Goal: Task Accomplishment & Management: Use online tool/utility

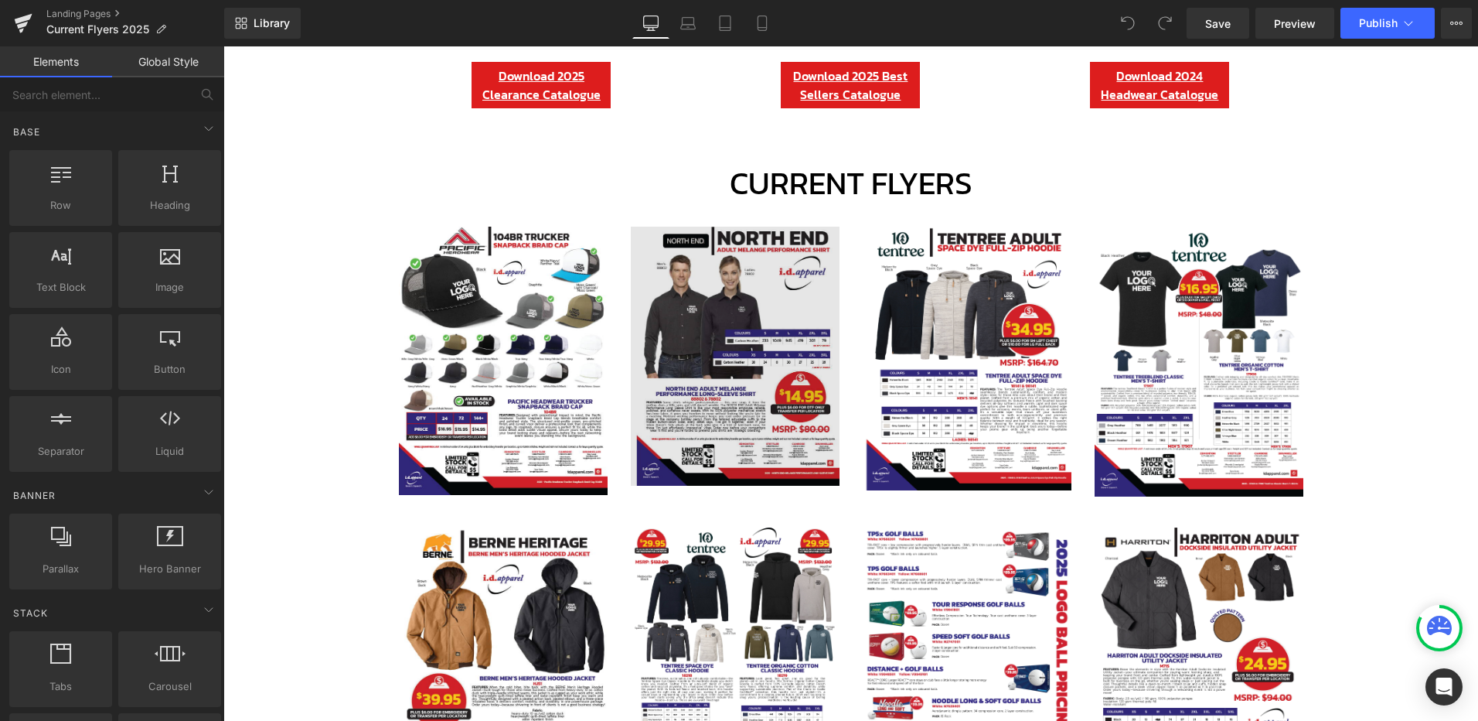
scroll to position [618, 0]
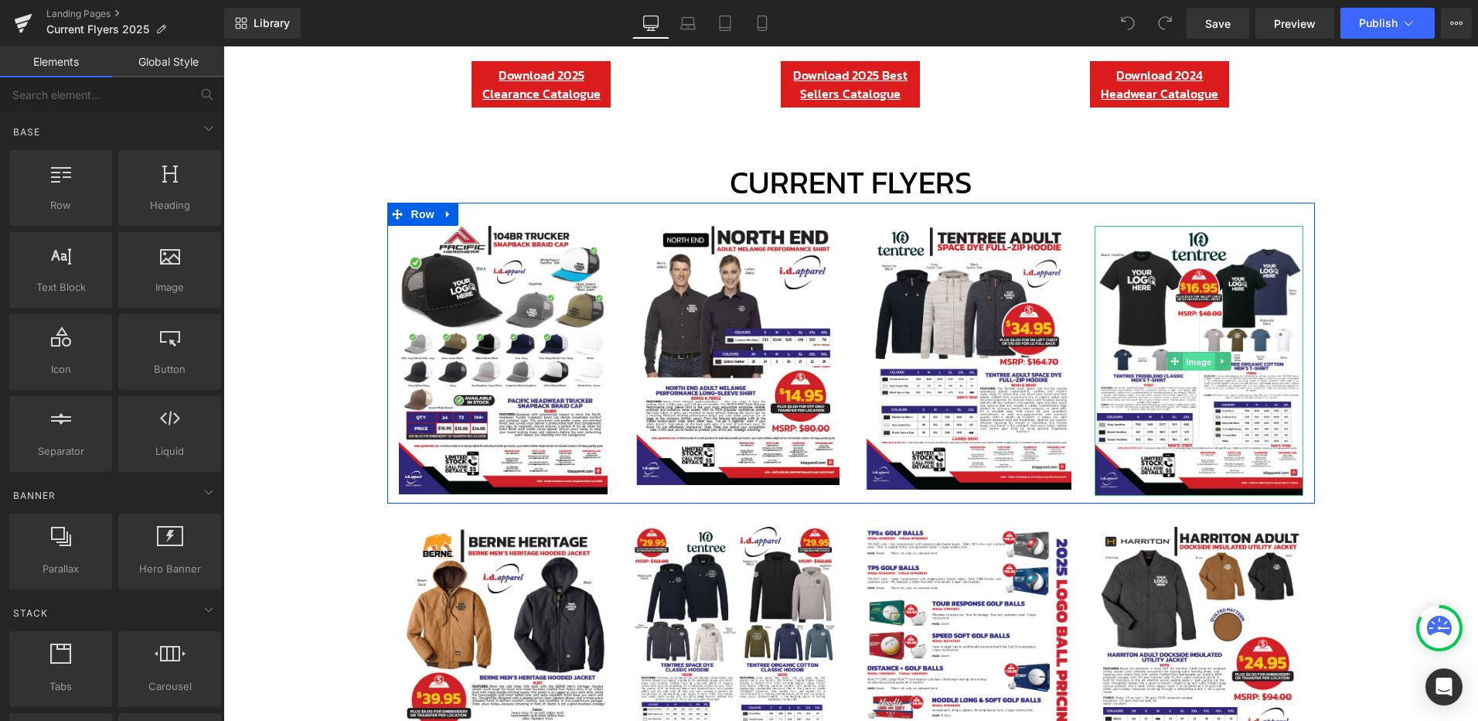
click at [1194, 363] on span "Image" at bounding box center [1199, 361] width 32 height 19
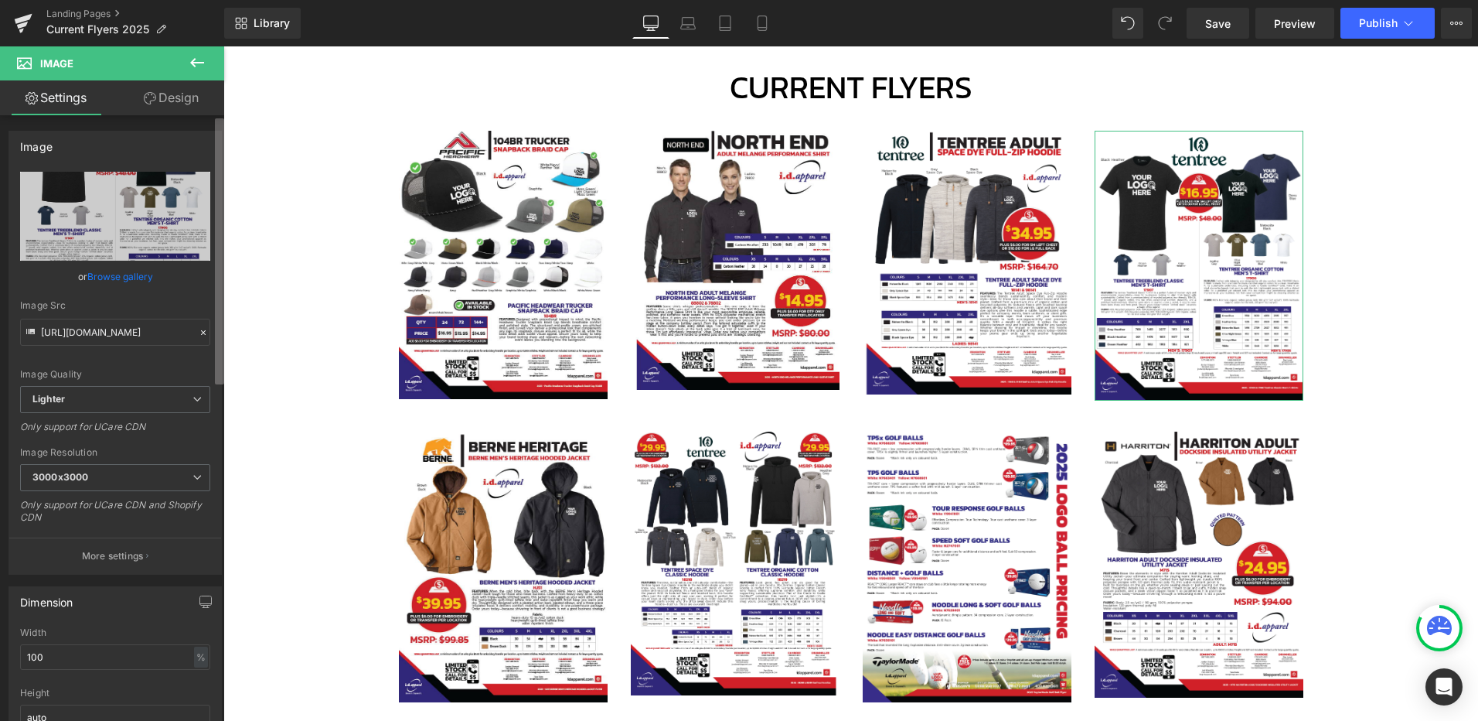
scroll to position [721, 0]
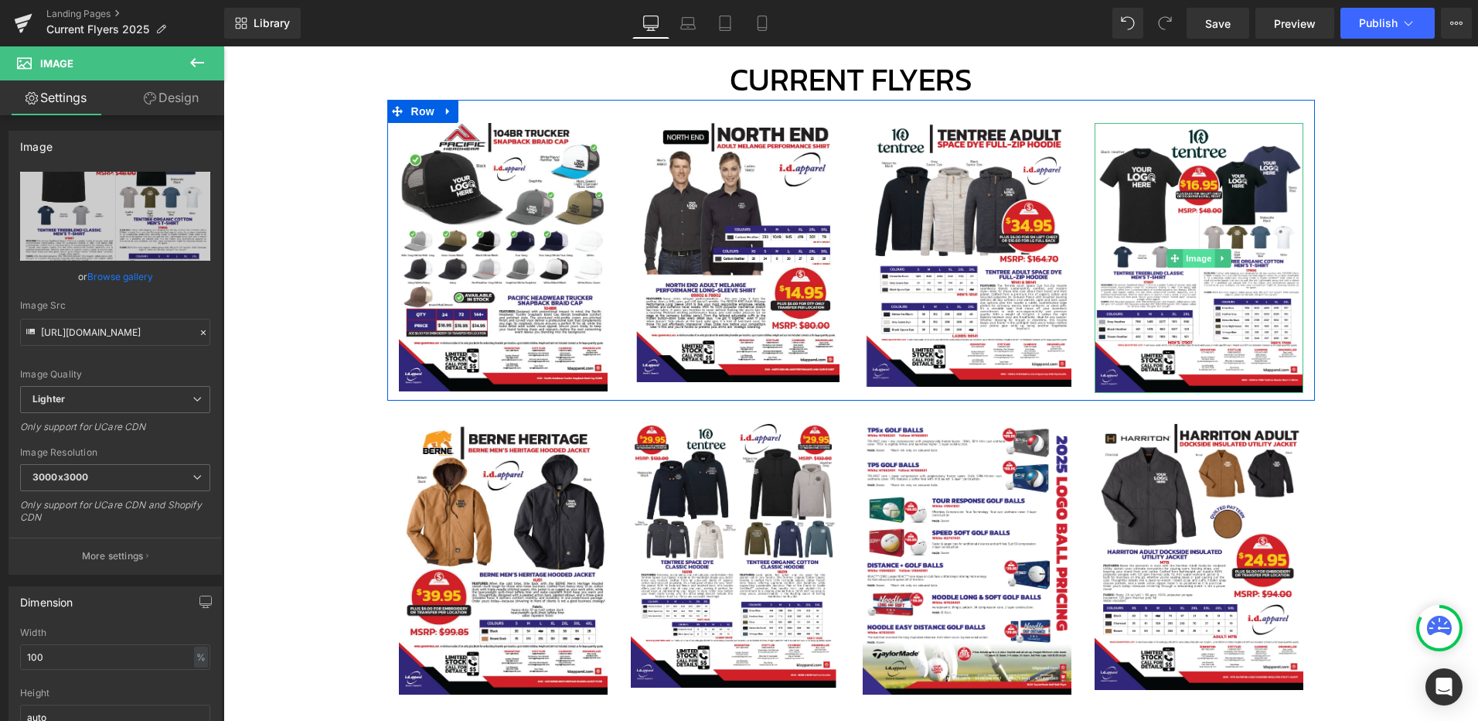
click at [1192, 257] on span "Image" at bounding box center [1199, 258] width 32 height 19
click at [1197, 256] on span "Image" at bounding box center [1199, 258] width 32 height 19
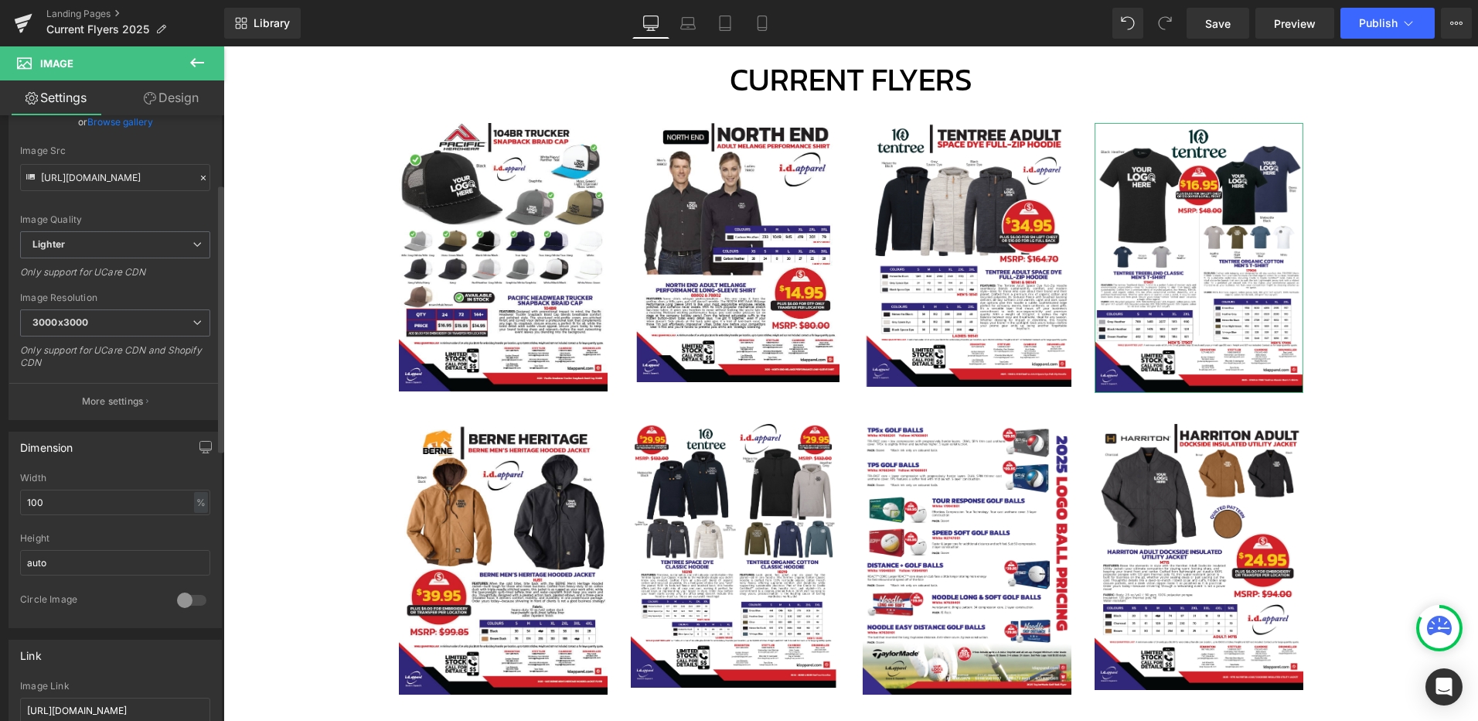
scroll to position [309, 0]
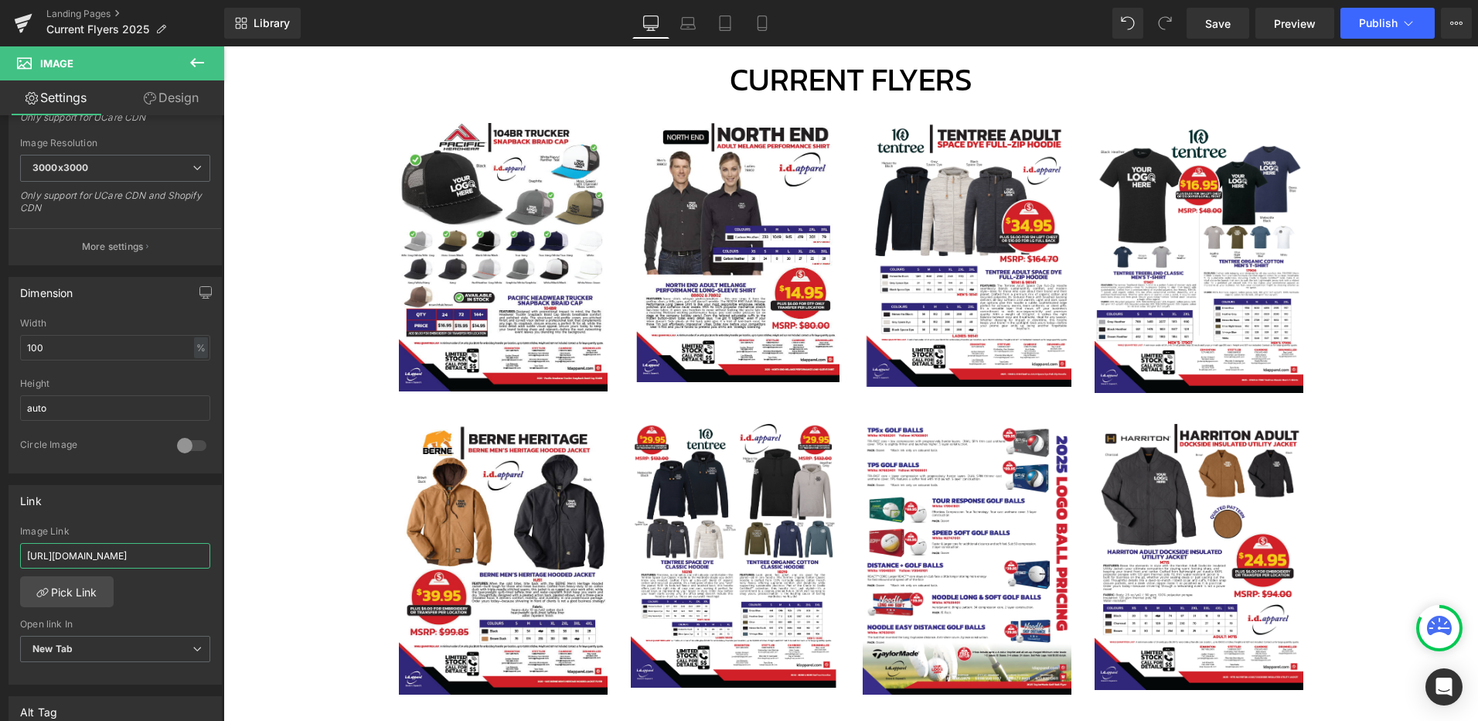
drag, startPoint x: 164, startPoint y: 564, endPoint x: -26, endPoint y: 564, distance: 189.4
click at [0, 564] on html "Image You are previewing how the will restyle your page. You can not edit Eleme…" at bounding box center [739, 360] width 1478 height 721
paste input "itXvf84"
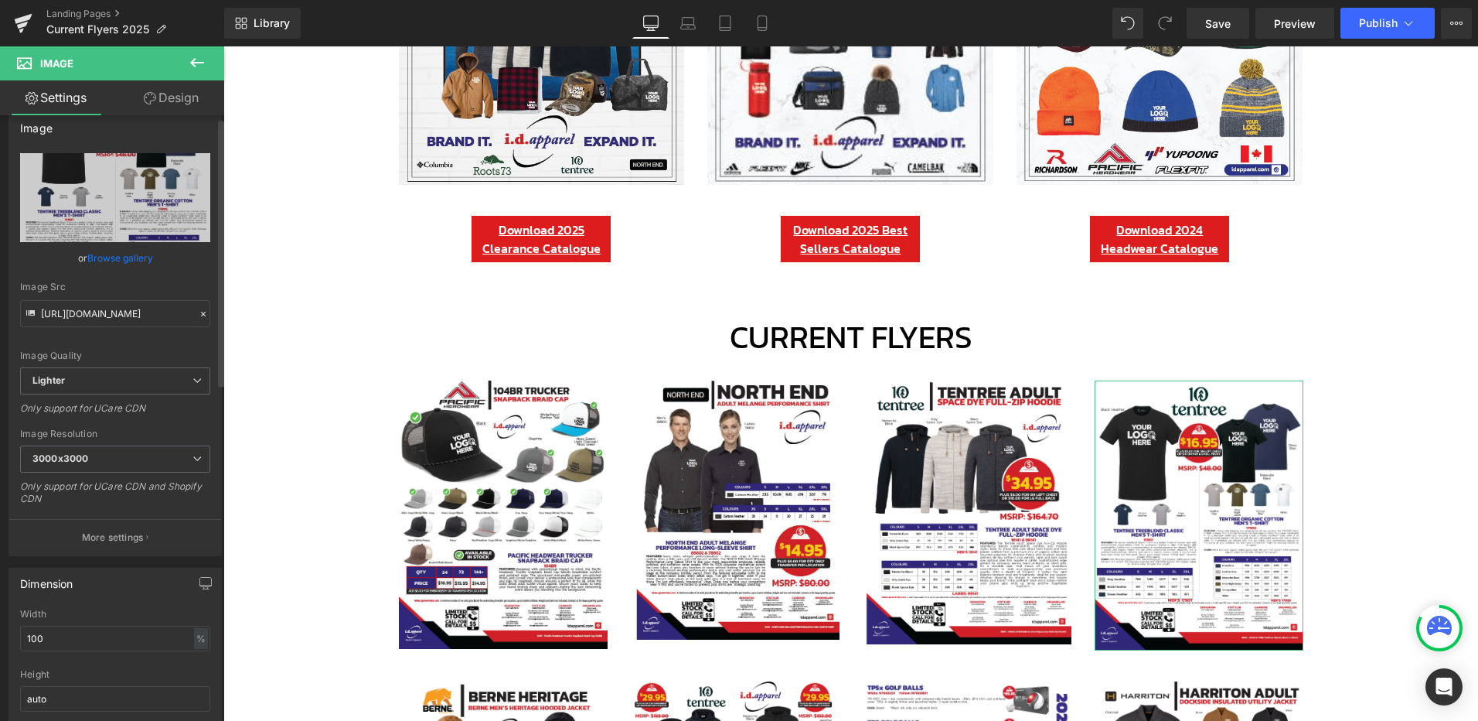
scroll to position [0, 0]
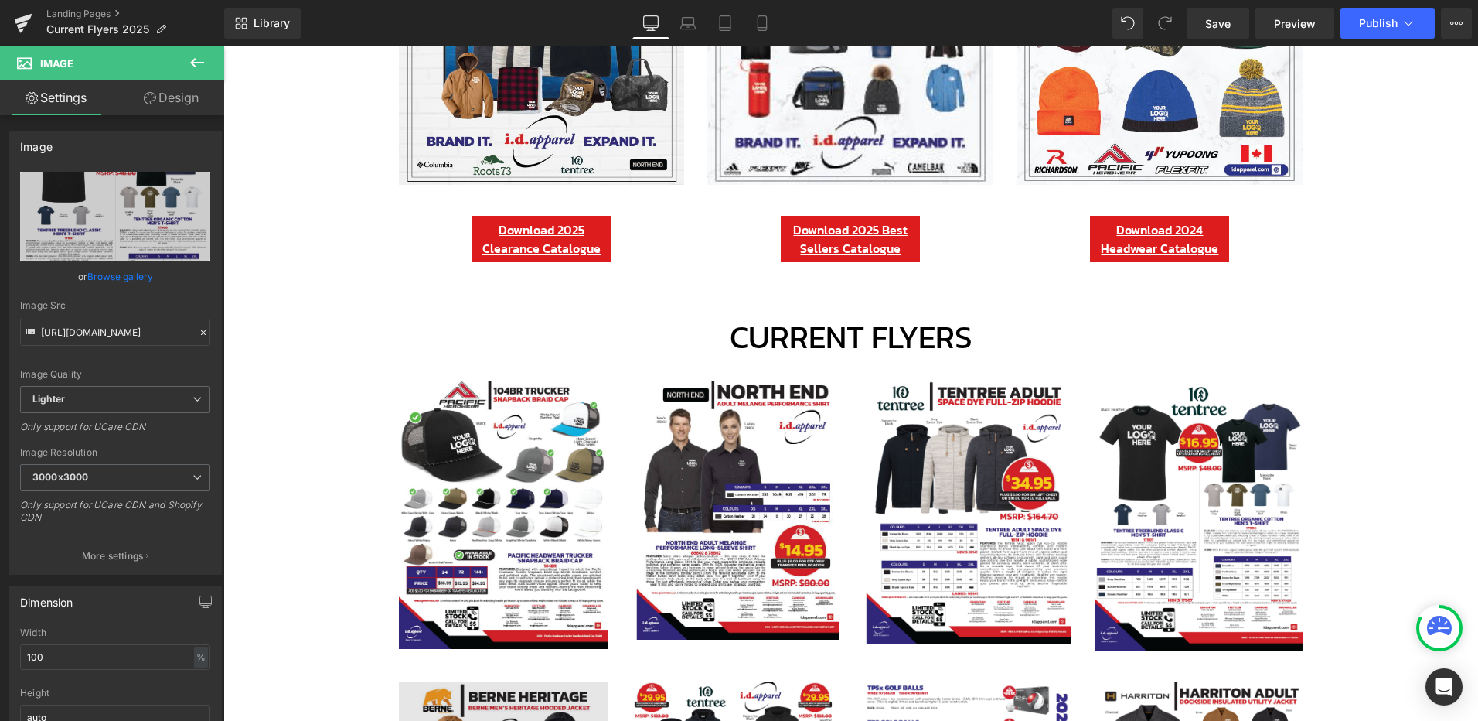
type input "[URL][DOMAIN_NAME]"
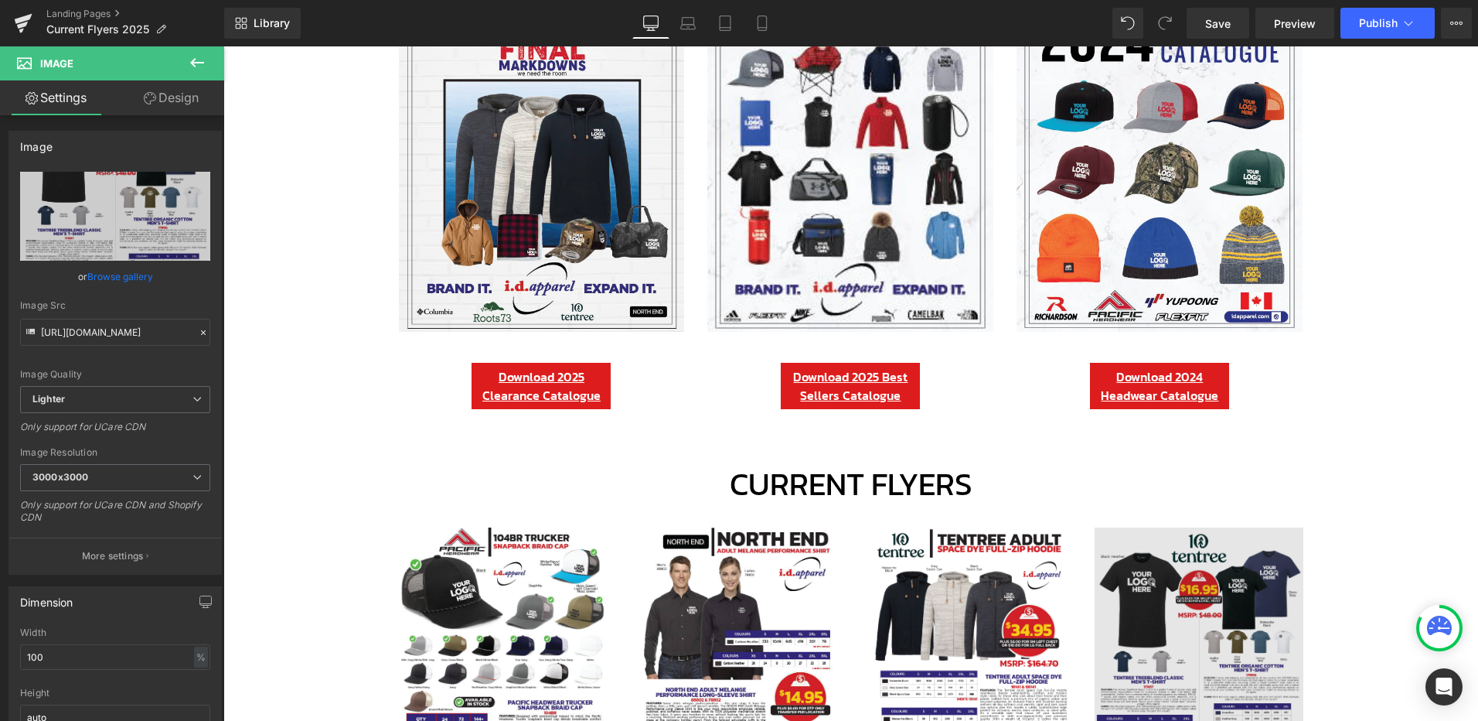
scroll to position [567, 0]
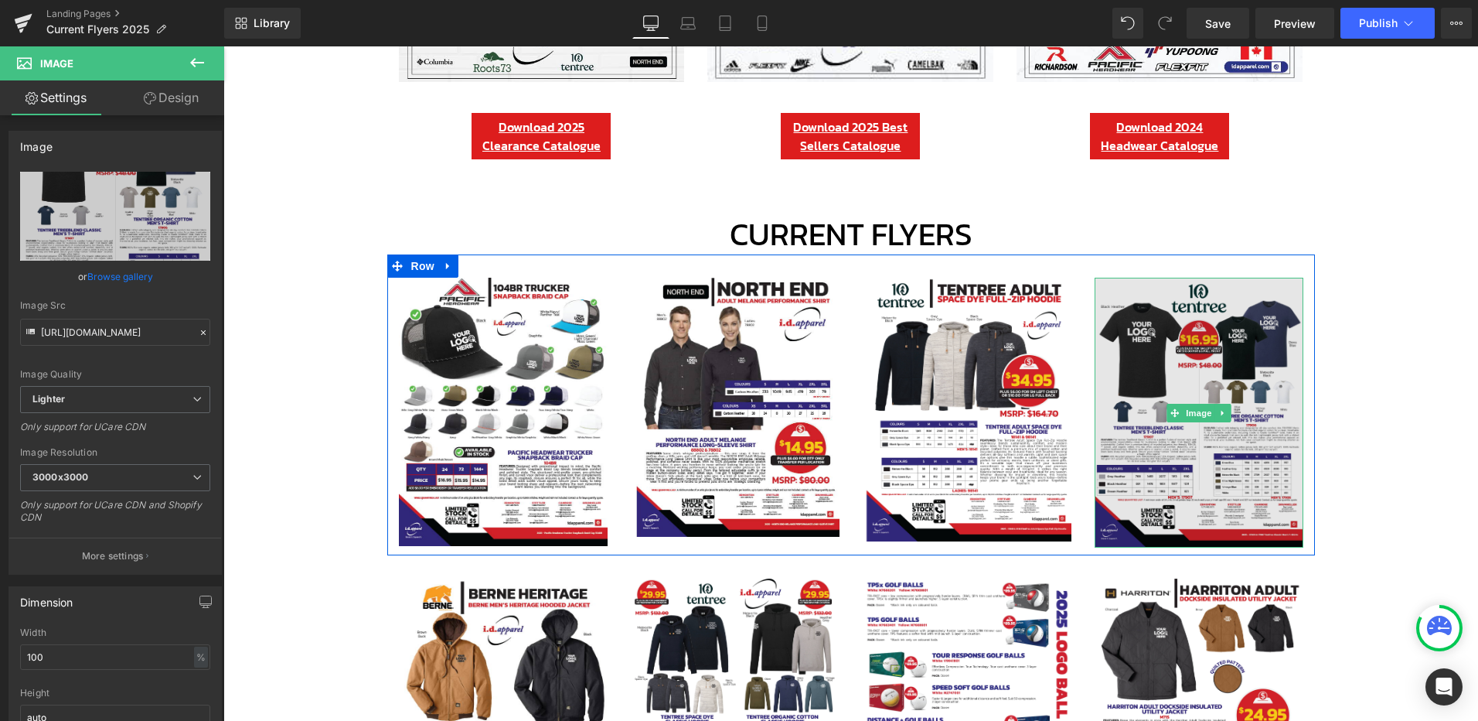
click at [1194, 400] on img at bounding box center [1199, 413] width 209 height 270
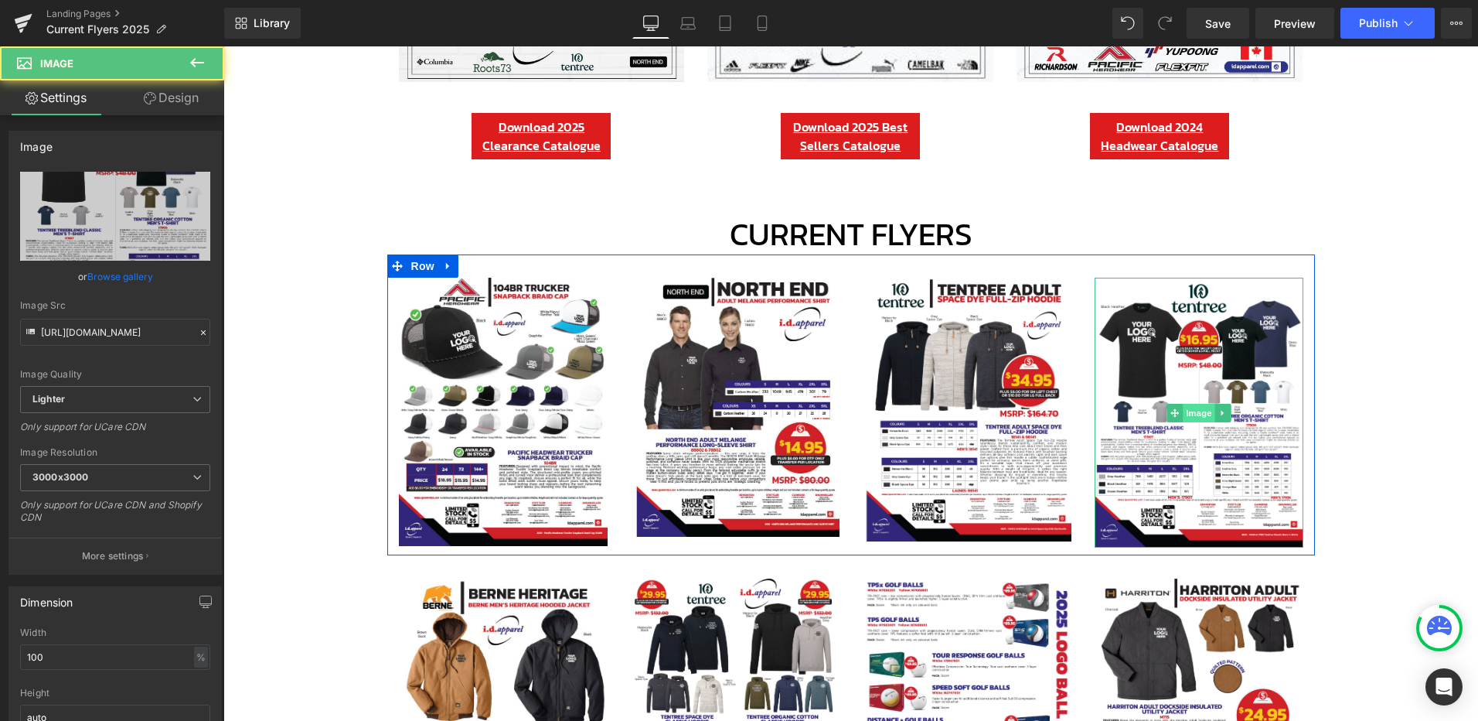
click at [1194, 411] on span "Image" at bounding box center [1199, 413] width 32 height 19
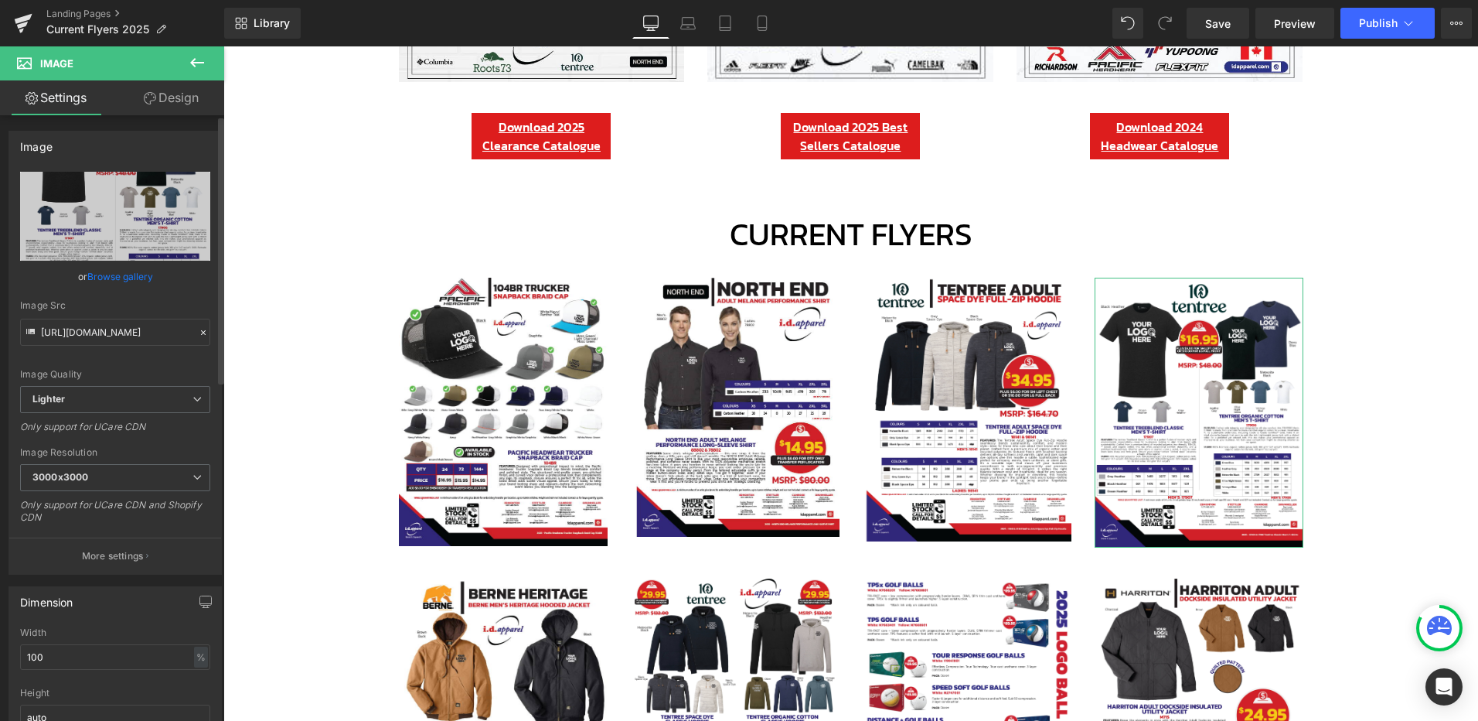
click at [130, 282] on link "Browse gallery" at bounding box center [120, 276] width 66 height 27
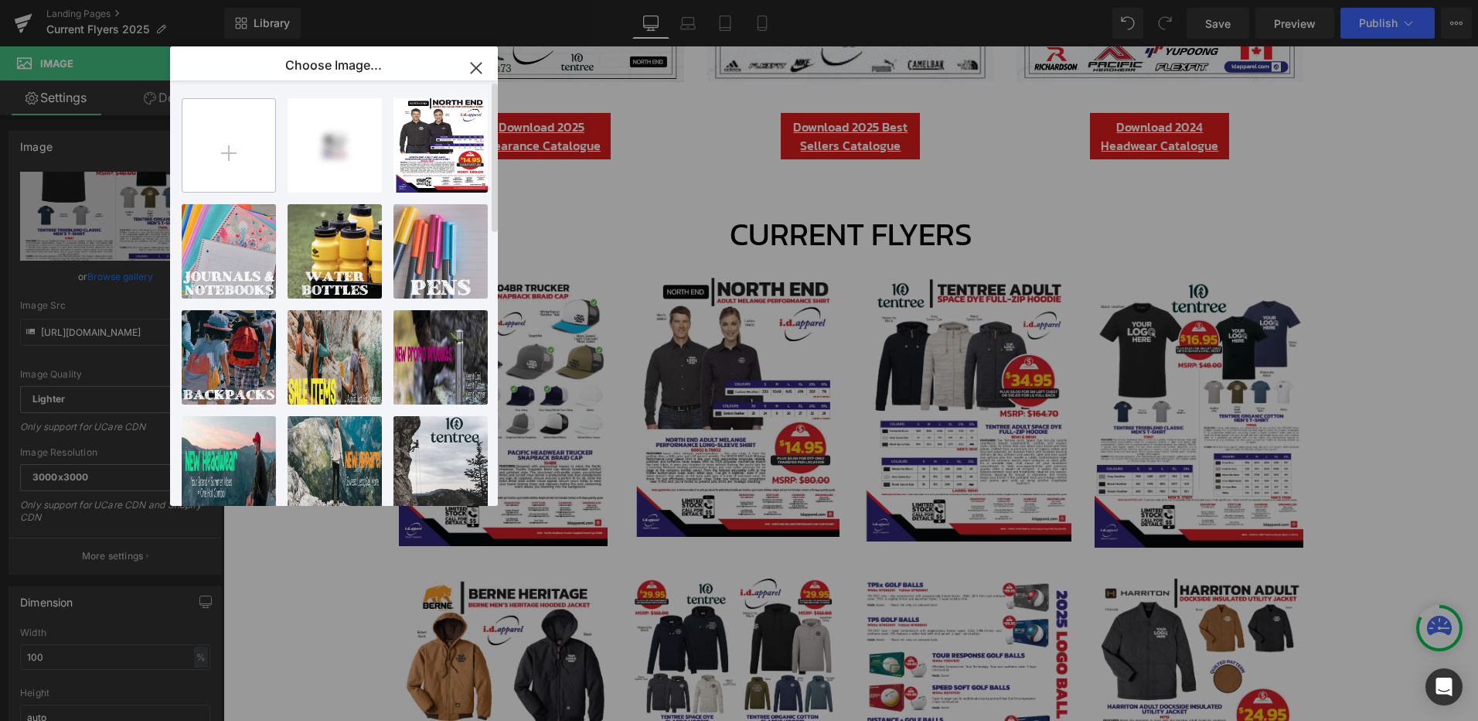
click at [241, 145] on input "file" at bounding box center [228, 145] width 93 height 93
type input "C:\fakepath\2025 #17907 TENTREE Treeblend Classic Men's T-Shirt.png"
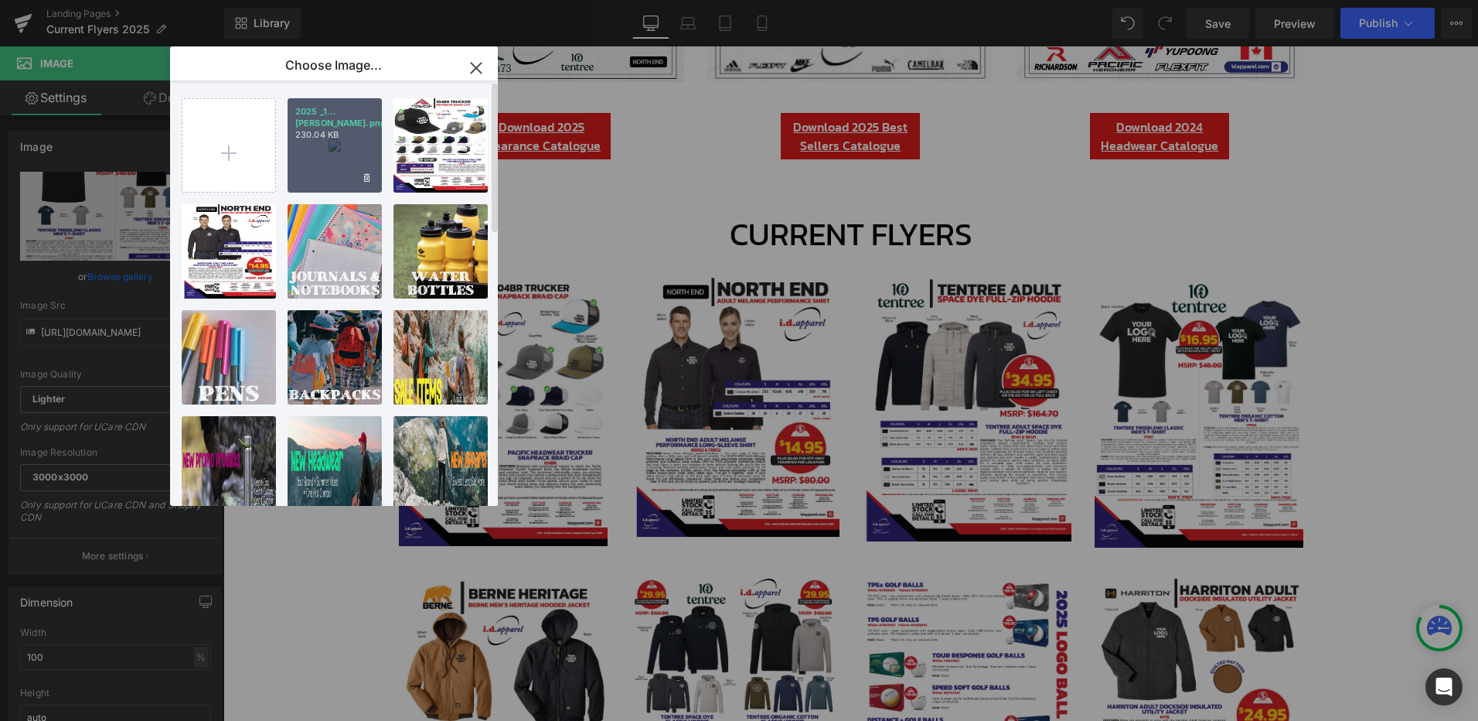
click at [322, 147] on div "2025 _1...hirt.png 230.04 KB" at bounding box center [335, 145] width 94 height 94
type input "[URL][DOMAIN_NAME]"
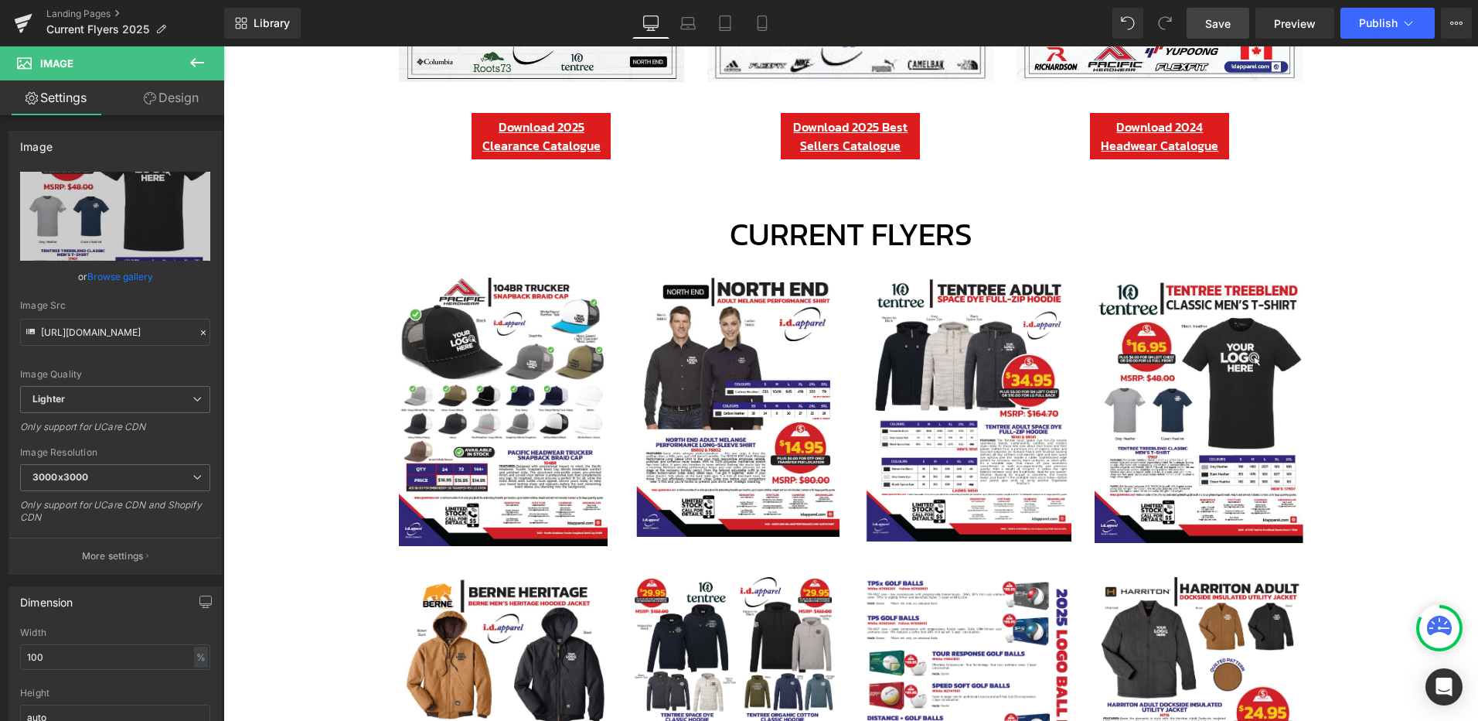
click at [1235, 20] on link "Save" at bounding box center [1218, 23] width 63 height 31
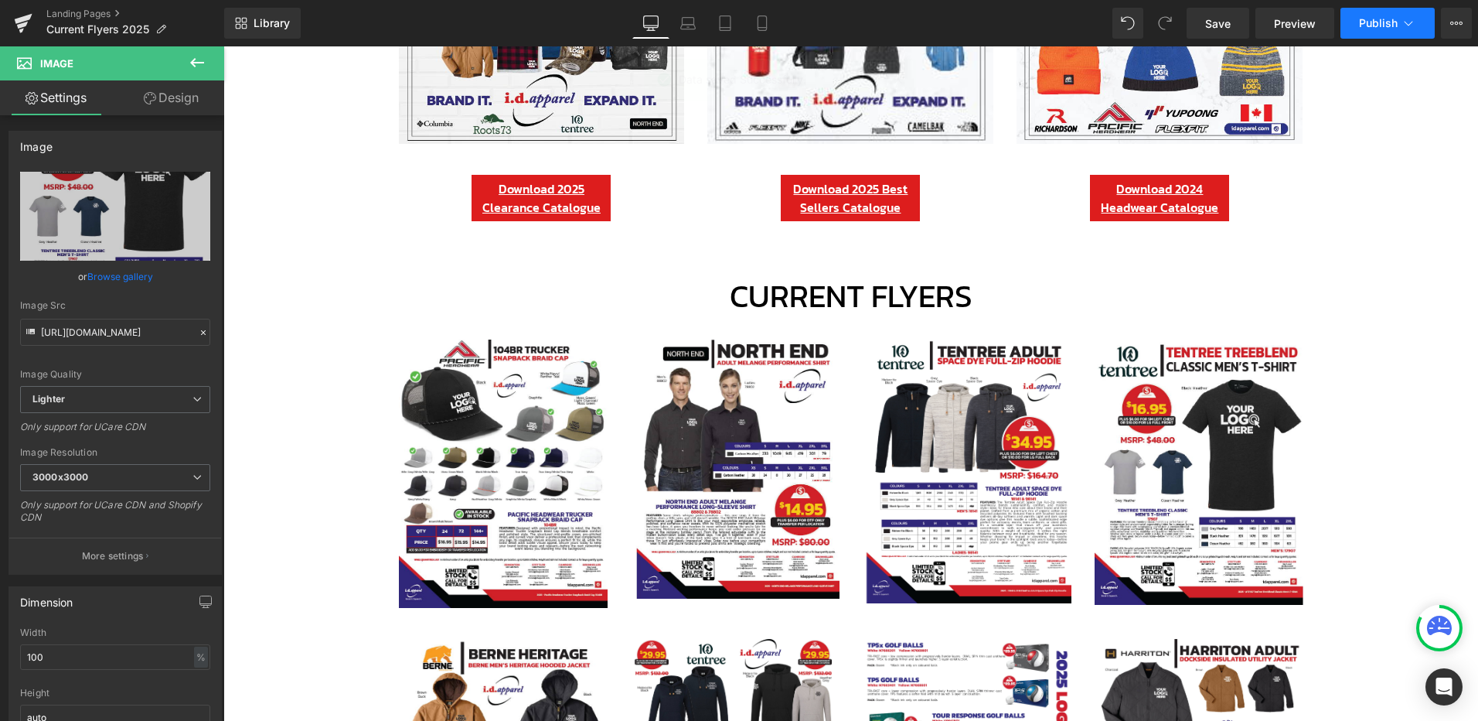
scroll to position [309, 0]
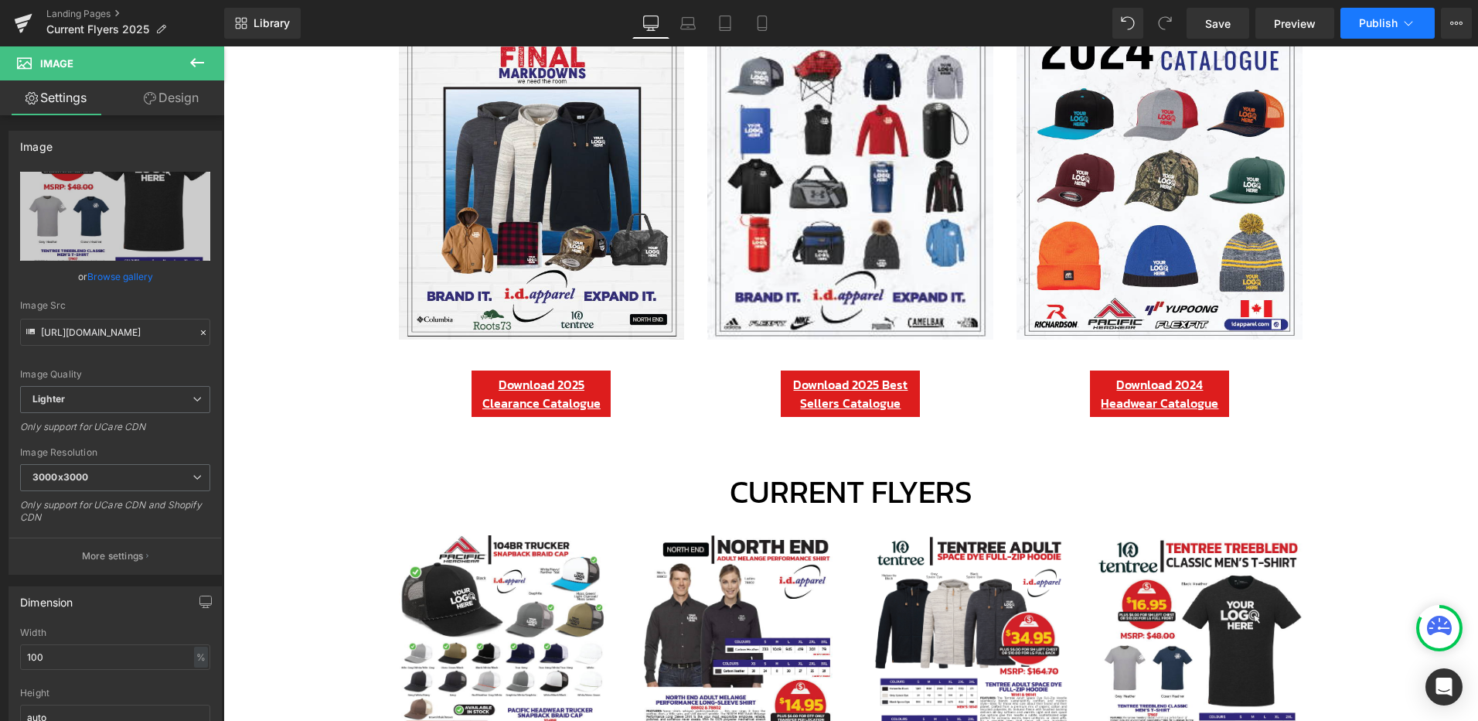
click at [1368, 17] on span "Publish" at bounding box center [1378, 23] width 39 height 12
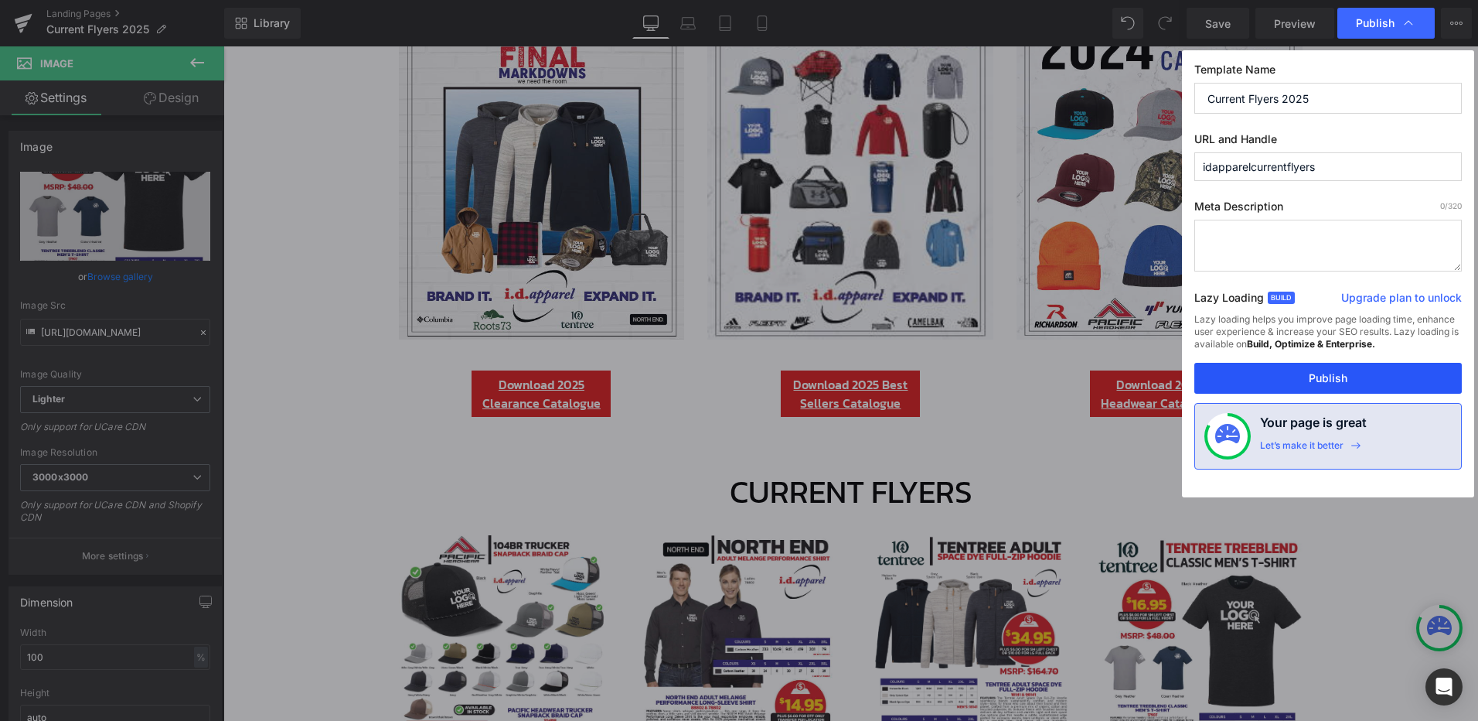
click at [1317, 370] on button "Publish" at bounding box center [1328, 378] width 268 height 31
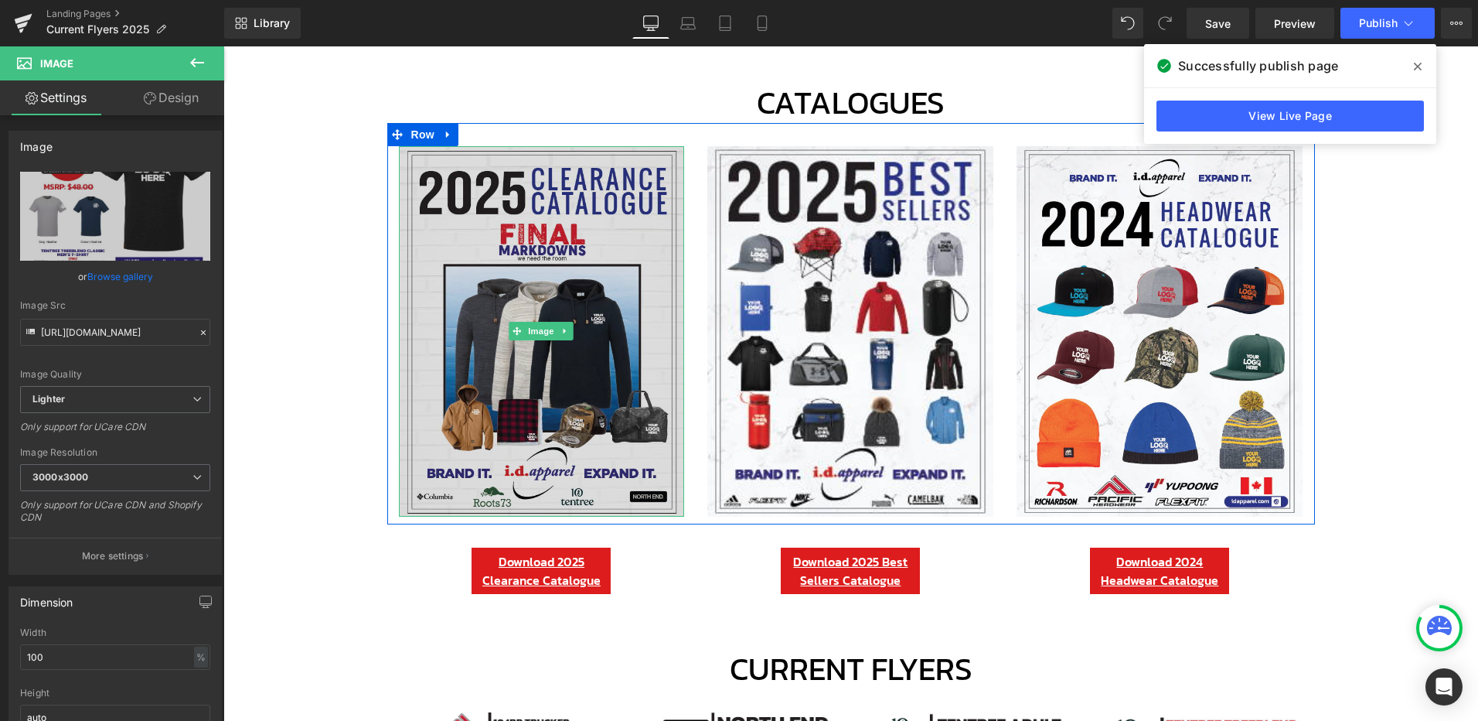
scroll to position [103, 0]
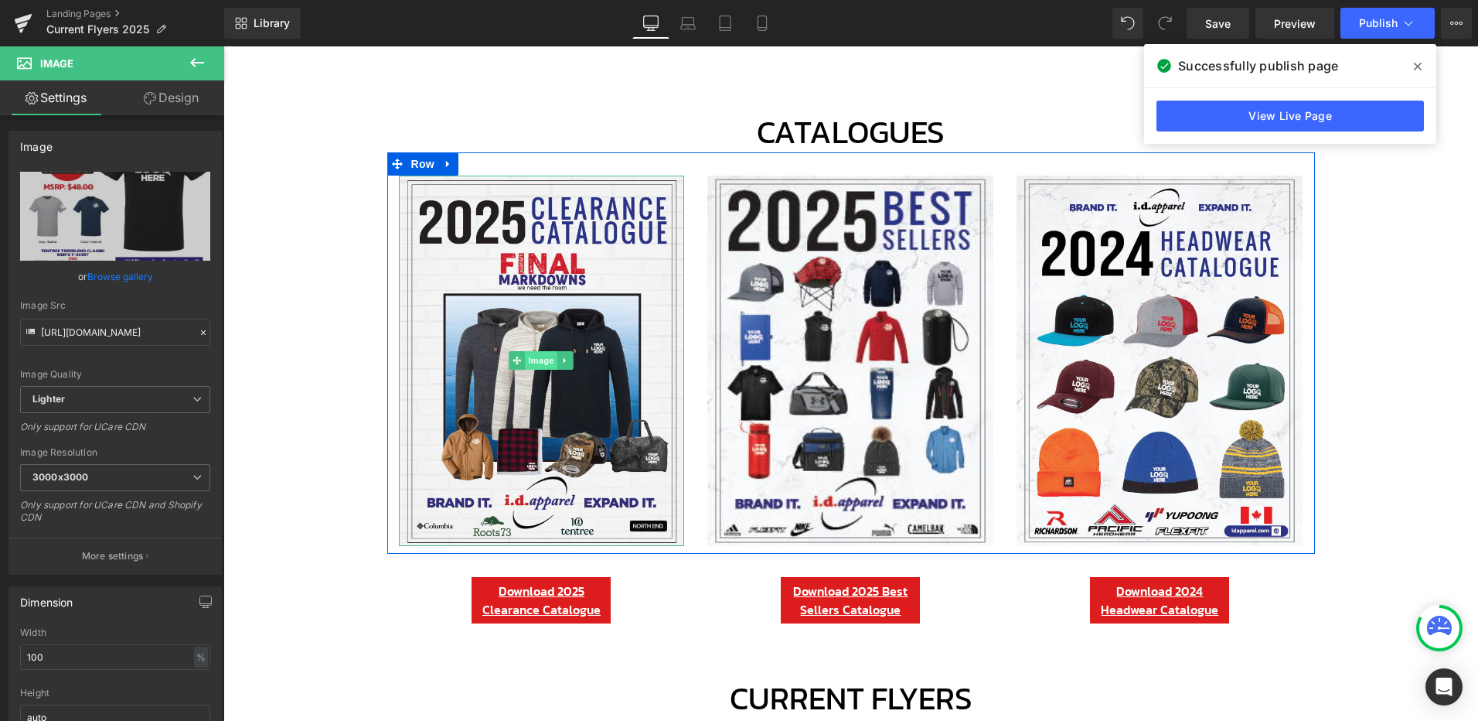
click at [537, 360] on span "Image" at bounding box center [542, 360] width 32 height 19
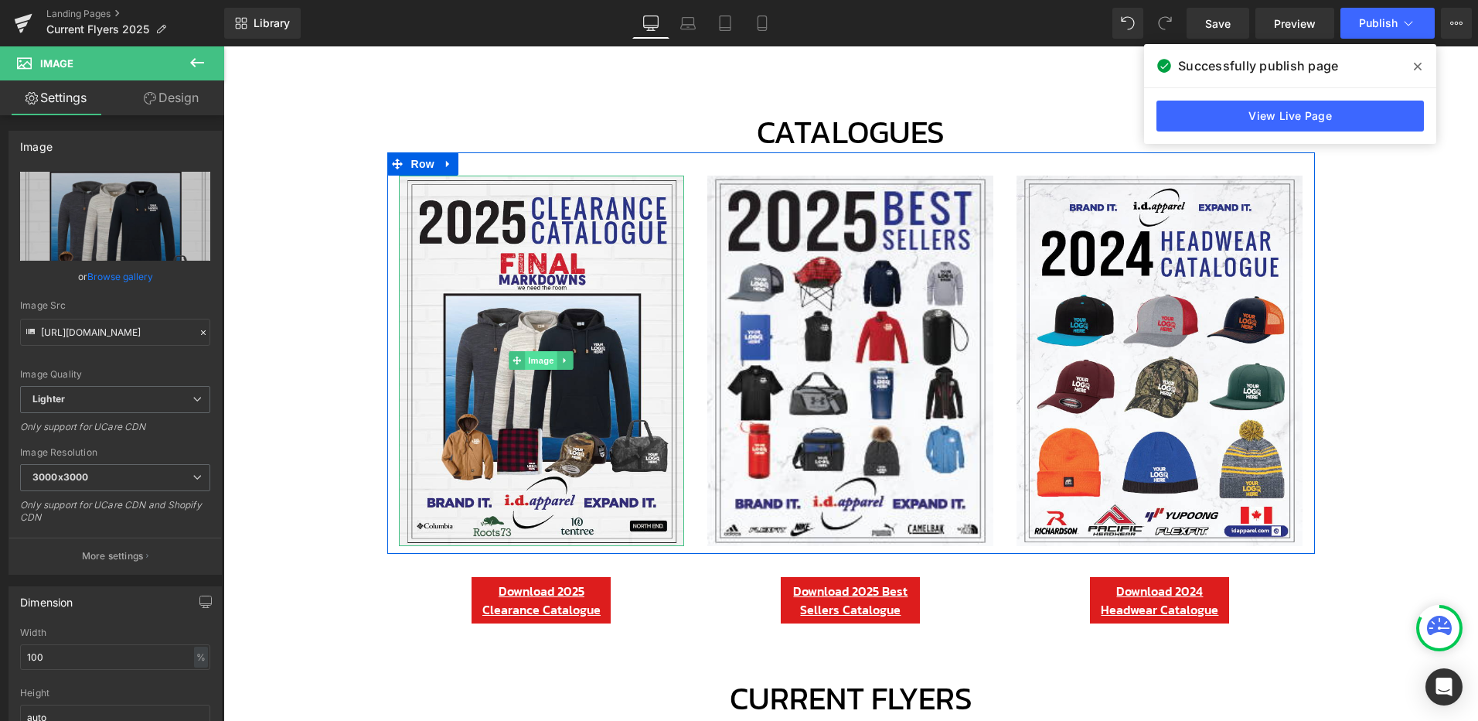
click at [533, 363] on span "Image" at bounding box center [542, 360] width 32 height 19
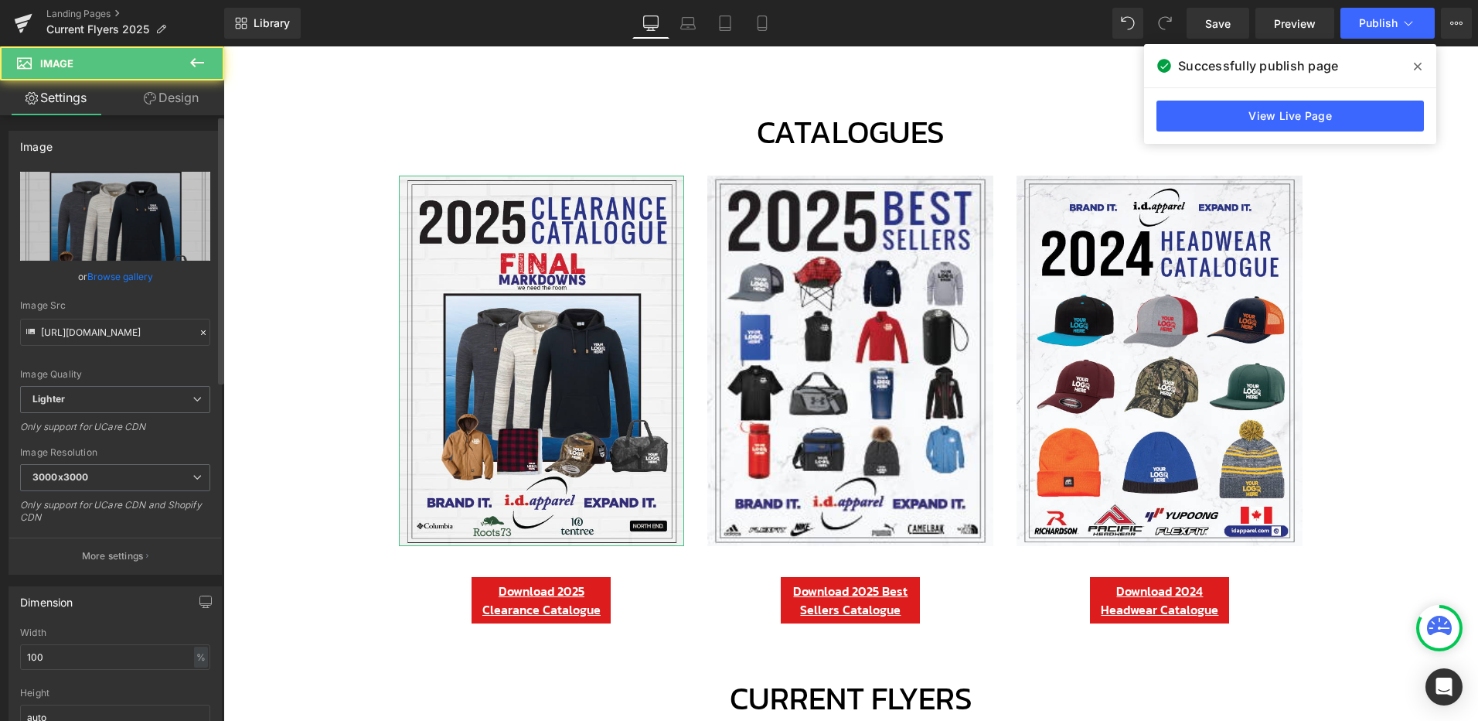
click at [121, 274] on link "Browse gallery" at bounding box center [120, 276] width 66 height 27
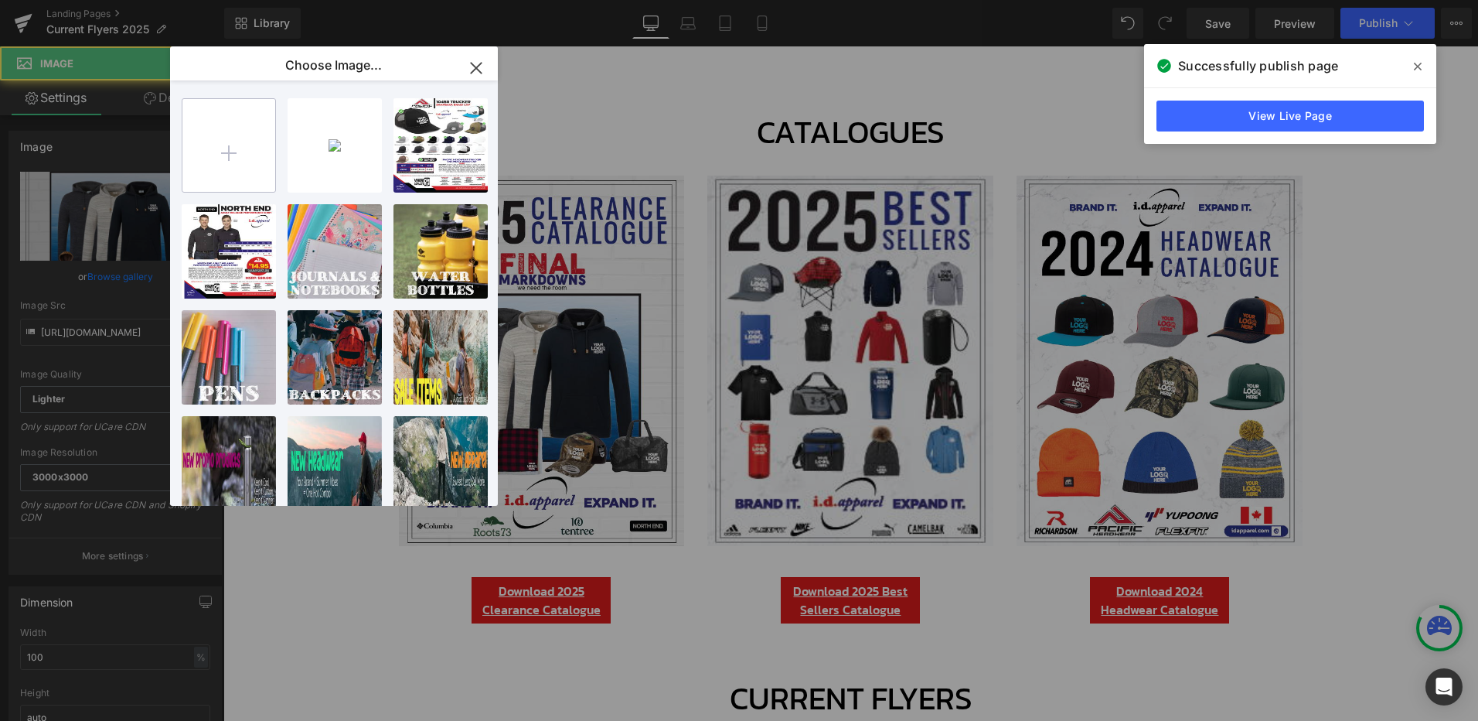
click at [223, 141] on input "file" at bounding box center [228, 145] width 93 height 93
click at [233, 155] on input "file" at bounding box center [228, 145] width 93 height 93
type input "C:\fakepath\2025 i.d apparel Clearance Catalogue_AUGUST EMAIL-01.png"
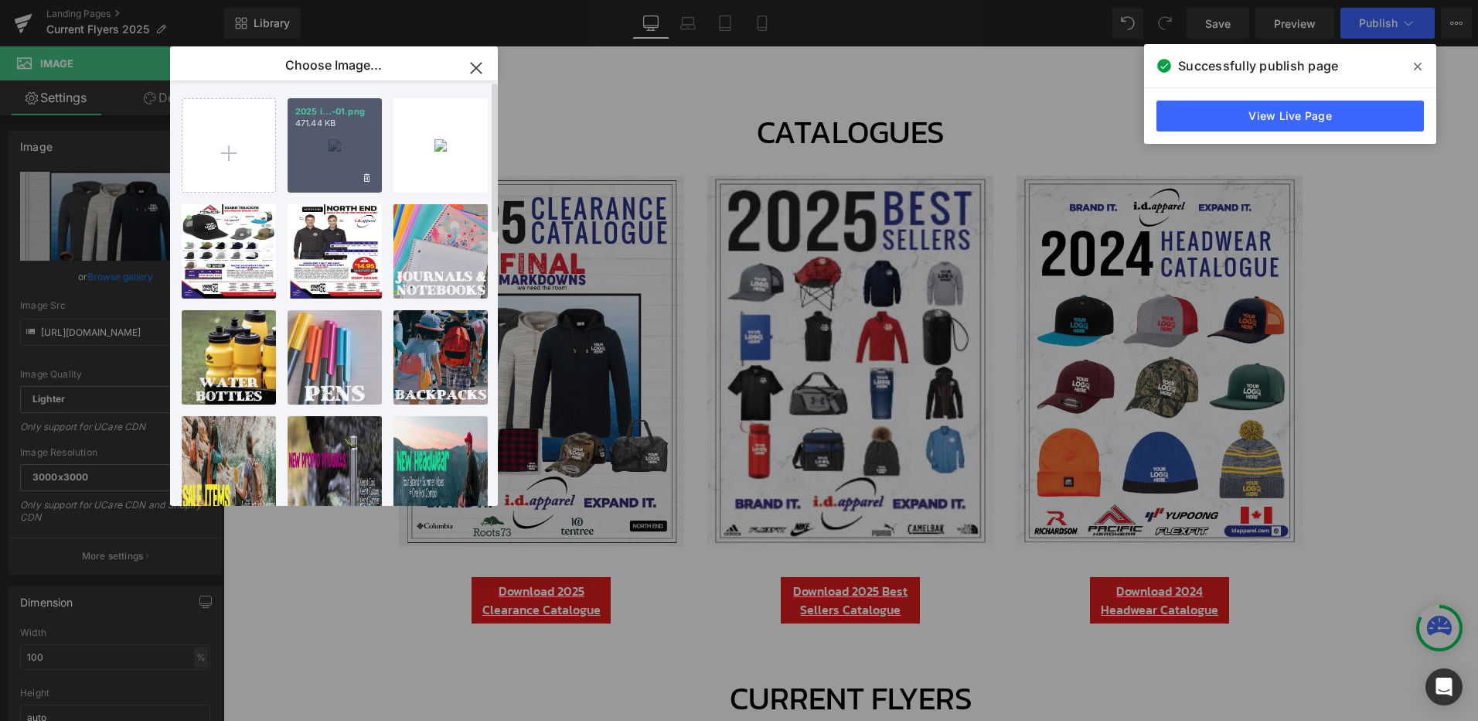
click at [335, 155] on div "2025 i...-01.png 471.44 KB" at bounding box center [335, 145] width 94 height 94
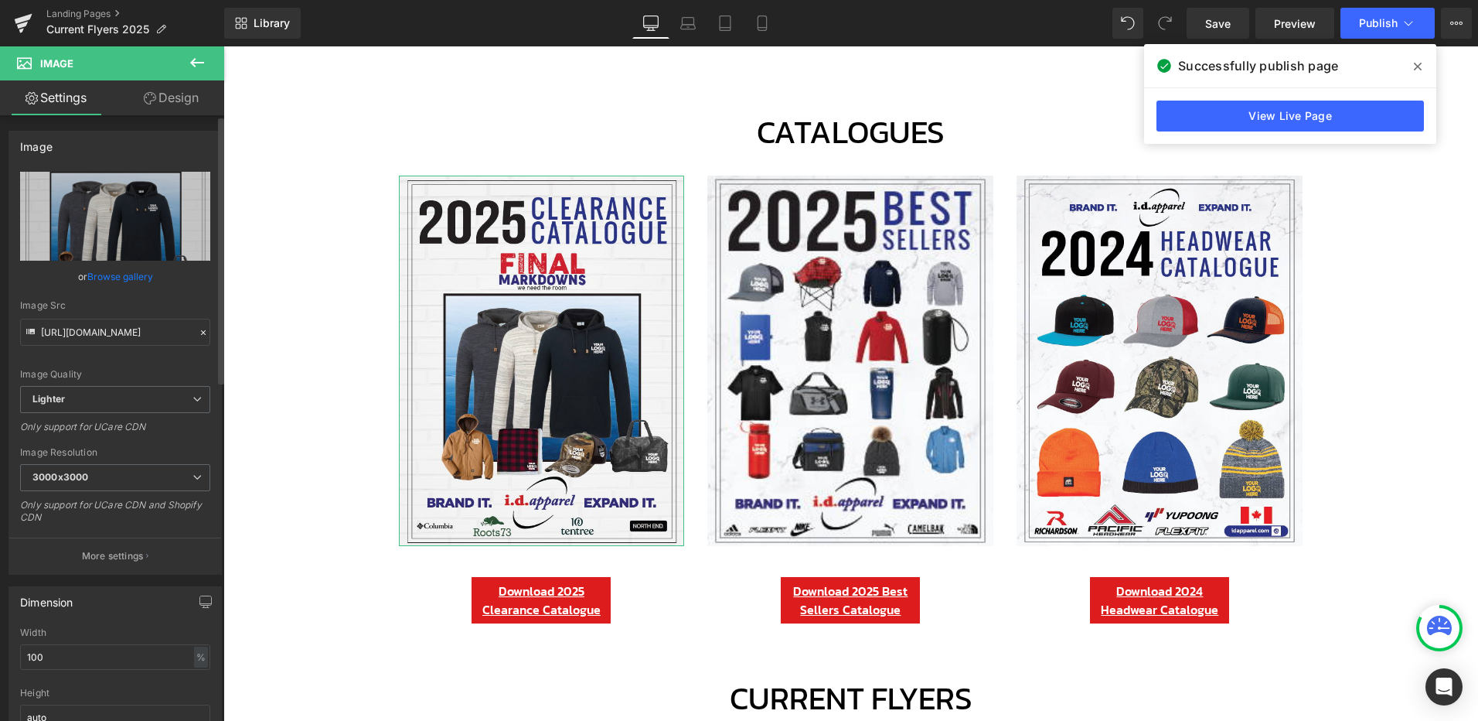
click at [107, 271] on link "Browse gallery" at bounding box center [120, 276] width 66 height 27
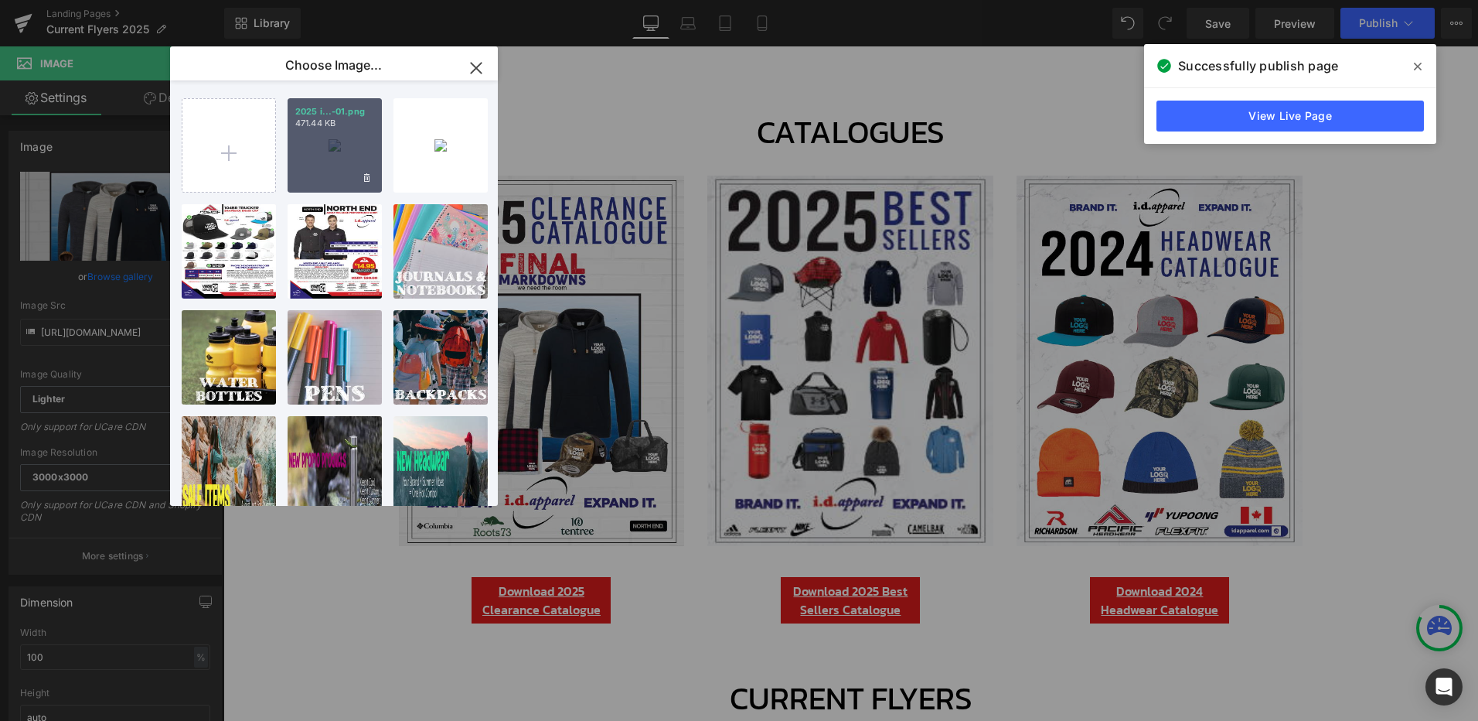
drag, startPoint x: 314, startPoint y: 142, endPoint x: 5, endPoint y: 206, distance: 315.7
click at [314, 142] on div "2025 i...-01.png 471.44 KB" at bounding box center [335, 145] width 94 height 94
type input "https://ucarecdn.com/3975dce7-15c6-4398-9cd6-d7ebd10ff954/-/format/auto/-/previ…"
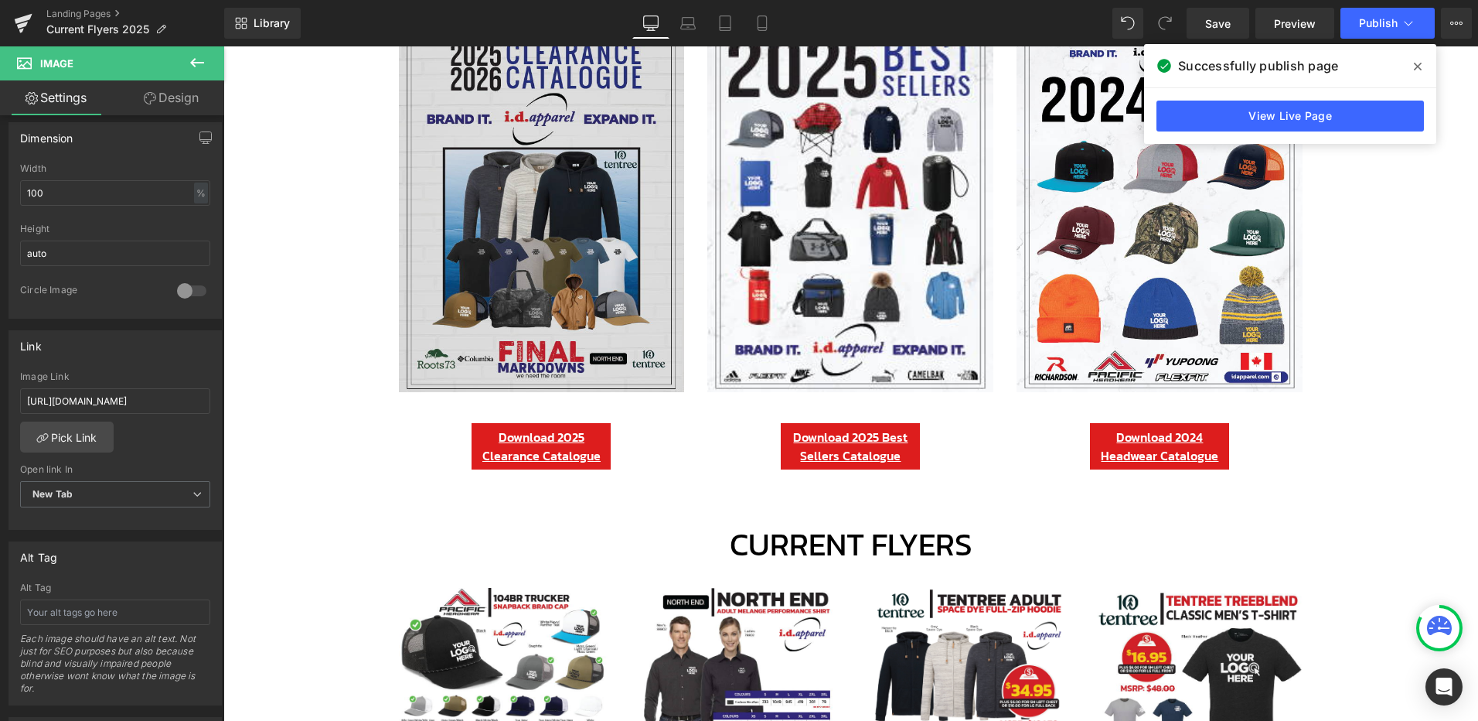
scroll to position [257, 0]
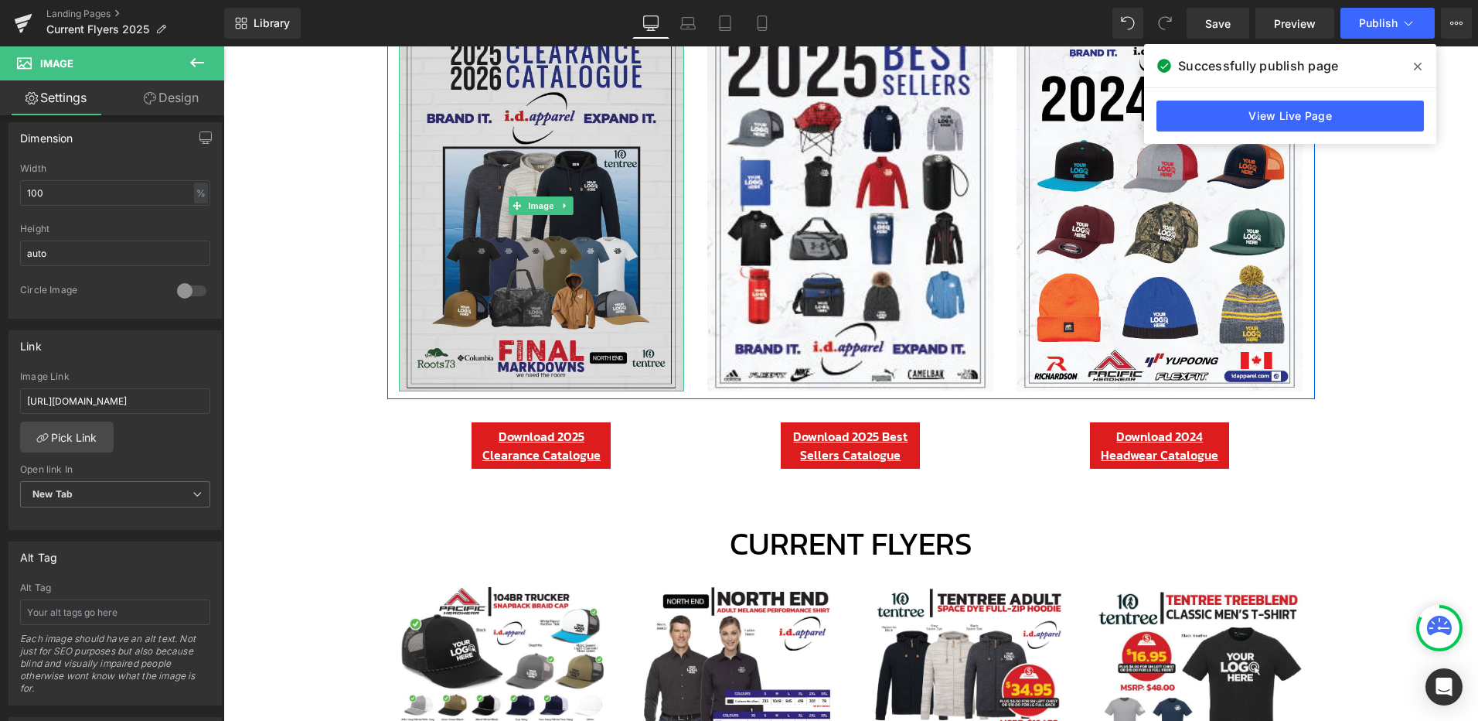
click at [533, 189] on img at bounding box center [542, 206] width 286 height 370
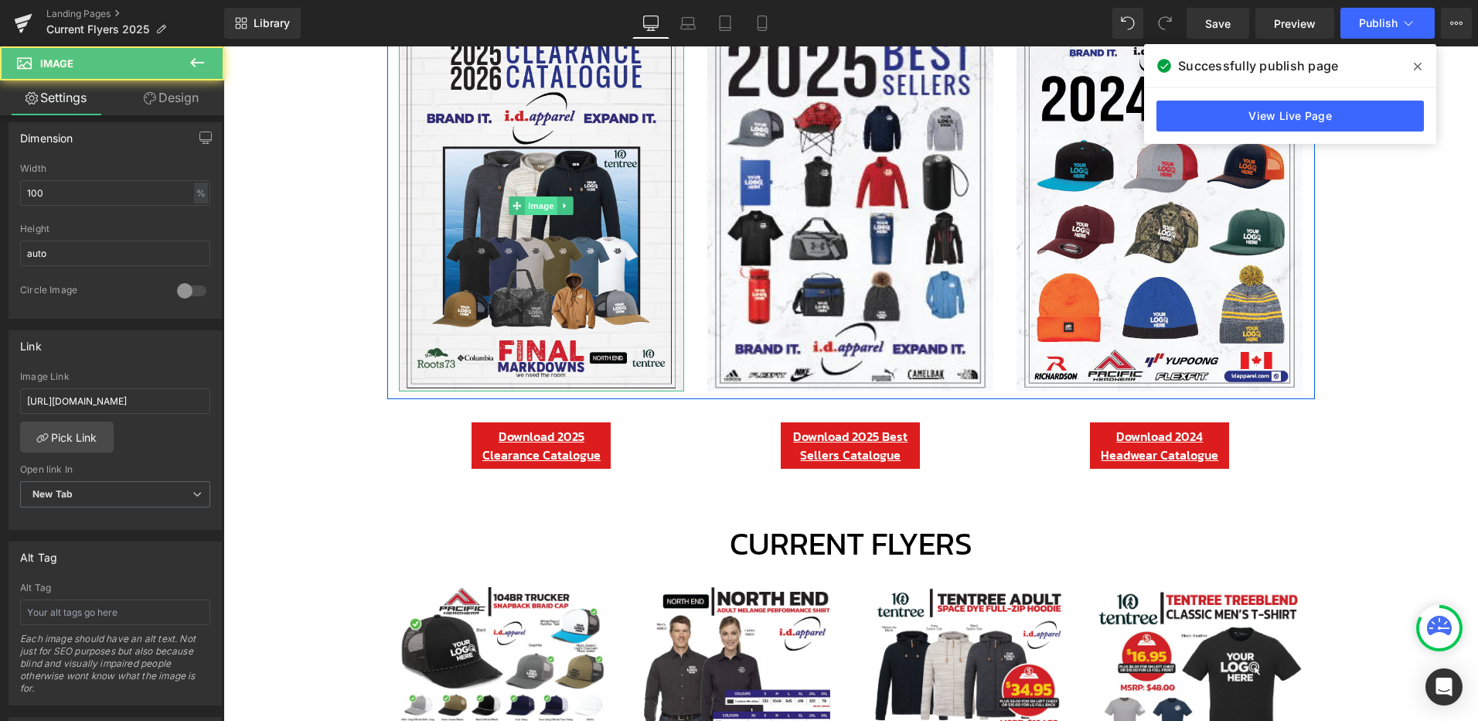
click at [537, 199] on span "Image" at bounding box center [542, 205] width 32 height 19
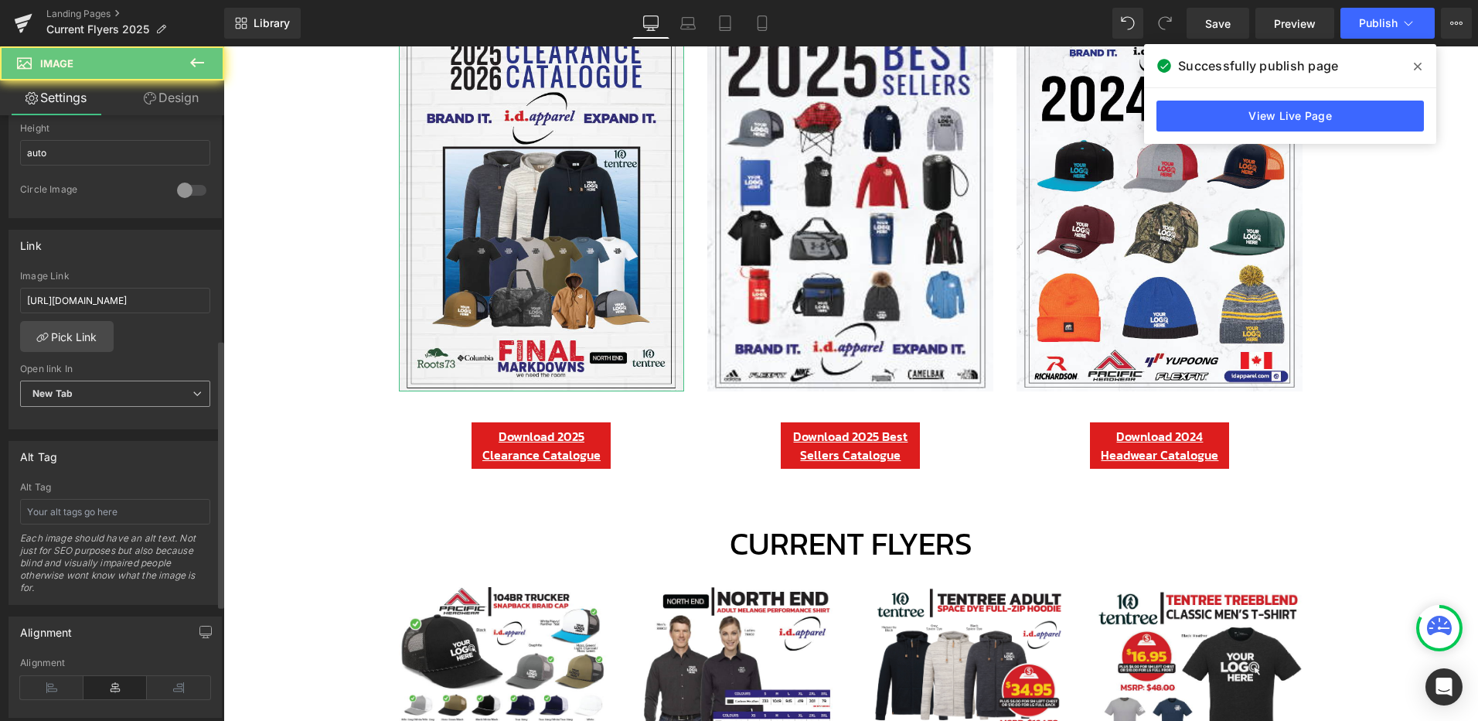
scroll to position [567, 0]
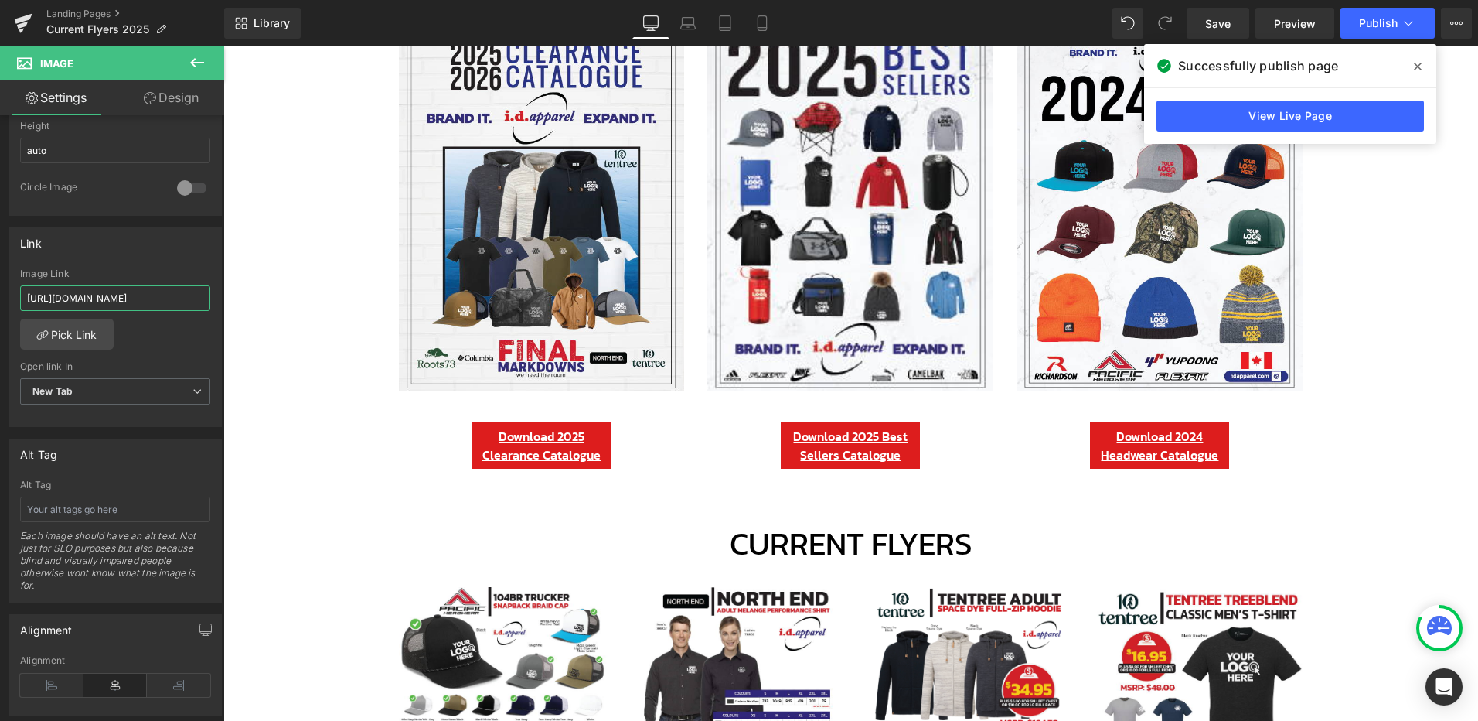
drag, startPoint x: 102, startPoint y: 290, endPoint x: -87, endPoint y: 290, distance: 188.6
click at [0, 290] on html "Image You are previewing how the will restyle your page. You can not edit Eleme…" at bounding box center [739, 360] width 1478 height 721
type input "https://docdro.id/PJXiNRH"
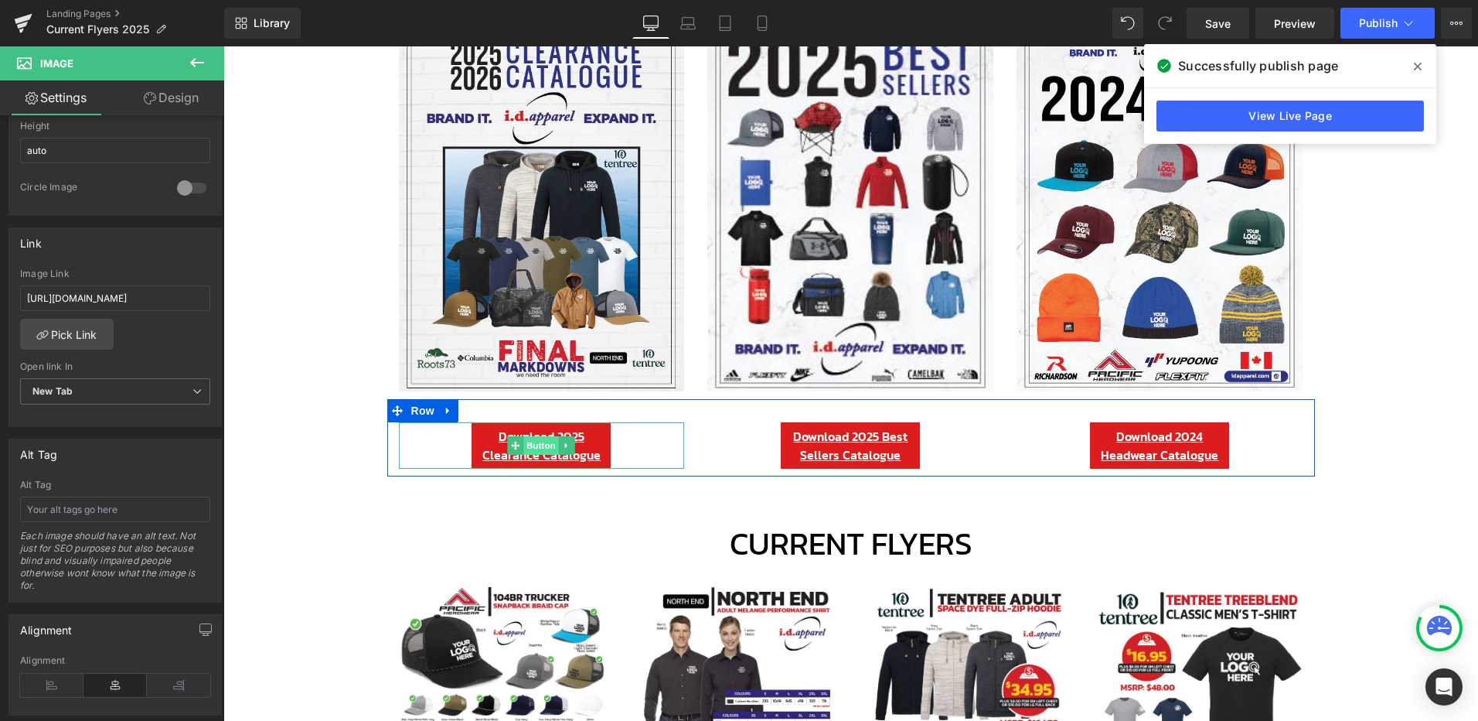
click at [537, 441] on span "Button" at bounding box center [542, 445] width 36 height 19
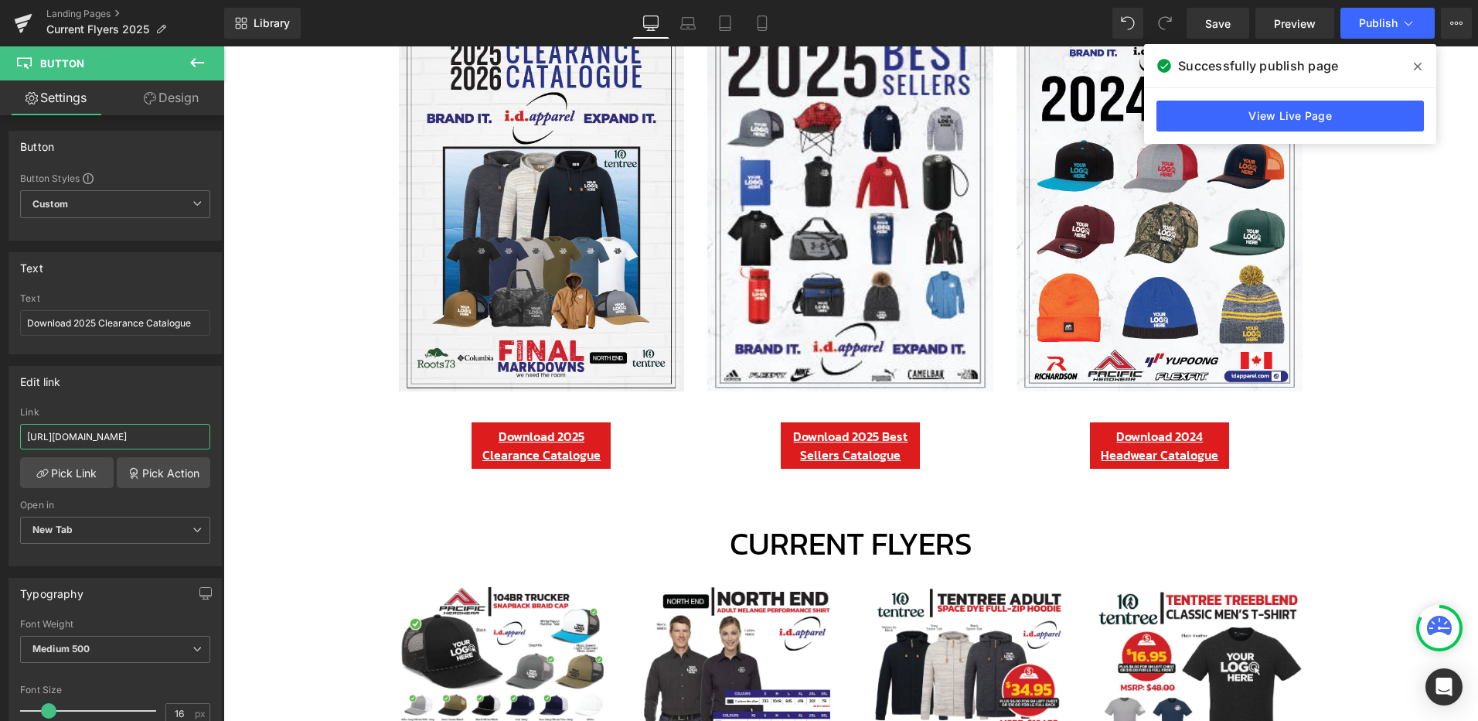
drag, startPoint x: 160, startPoint y: 436, endPoint x: -48, endPoint y: 436, distance: 208.0
click at [0, 436] on html "Button You are previewing how the will restyle your page. You can not edit Elem…" at bounding box center [739, 360] width 1478 height 721
paste input "PJXiNRH"
type input "https://docdro.id/PJXiNRH"
click at [1225, 27] on span "Save" at bounding box center [1218, 23] width 26 height 16
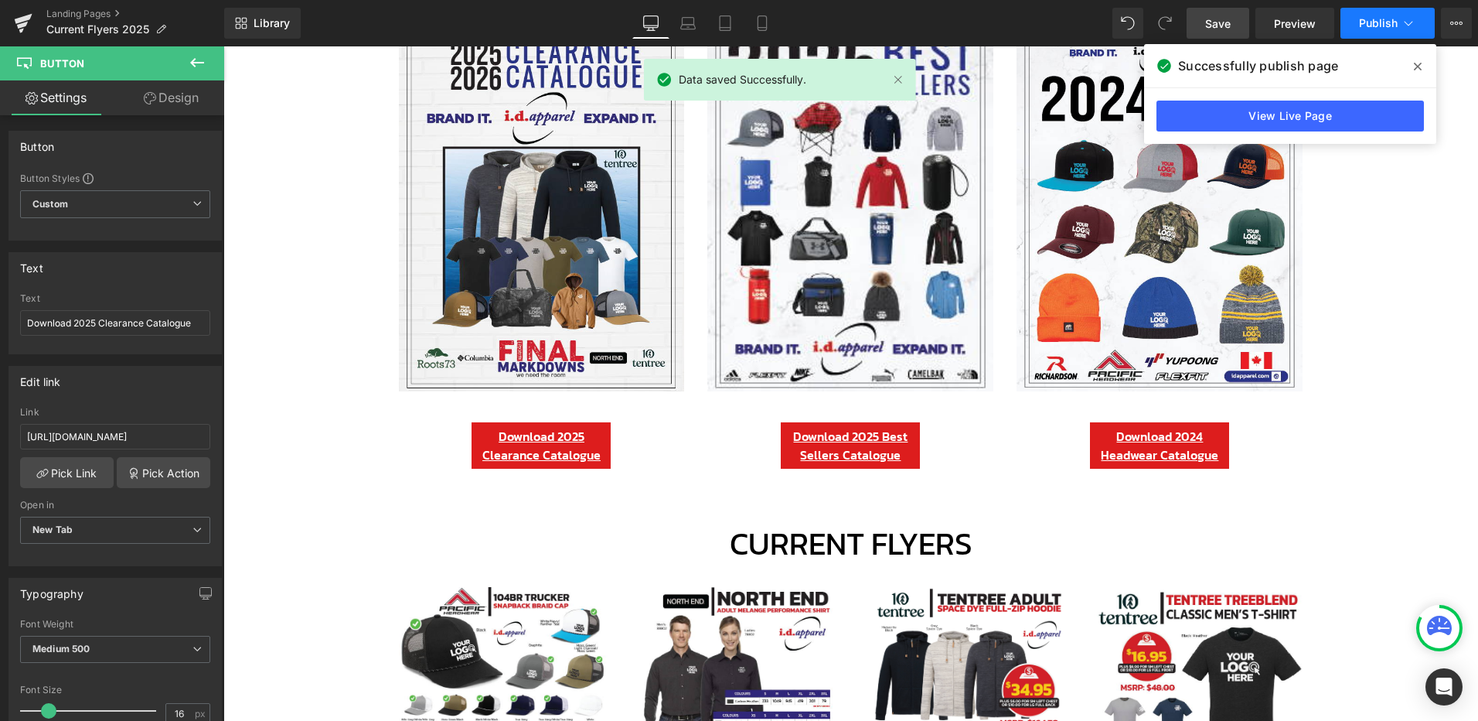
click at [1382, 19] on span "Publish" at bounding box center [1378, 23] width 39 height 12
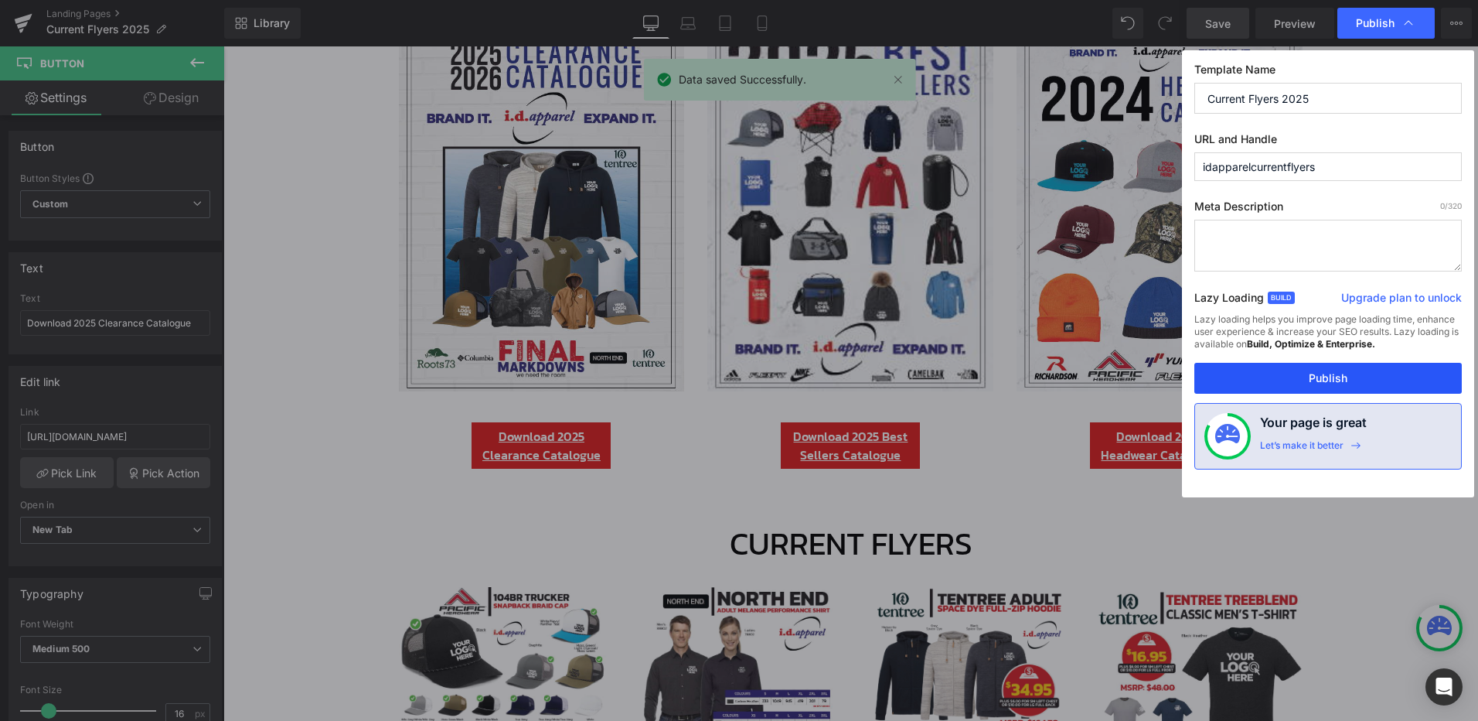
click at [1324, 378] on button "Publish" at bounding box center [1328, 378] width 268 height 31
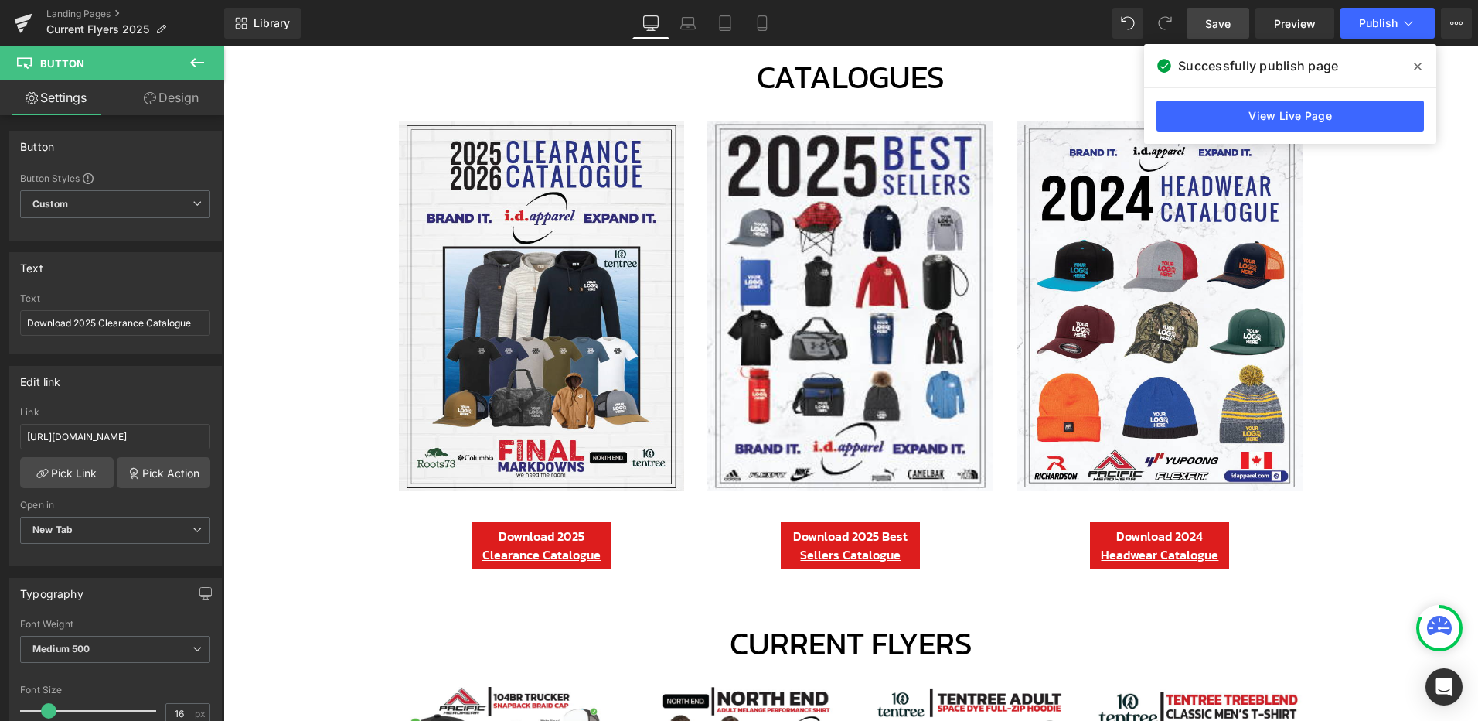
scroll to position [0, 0]
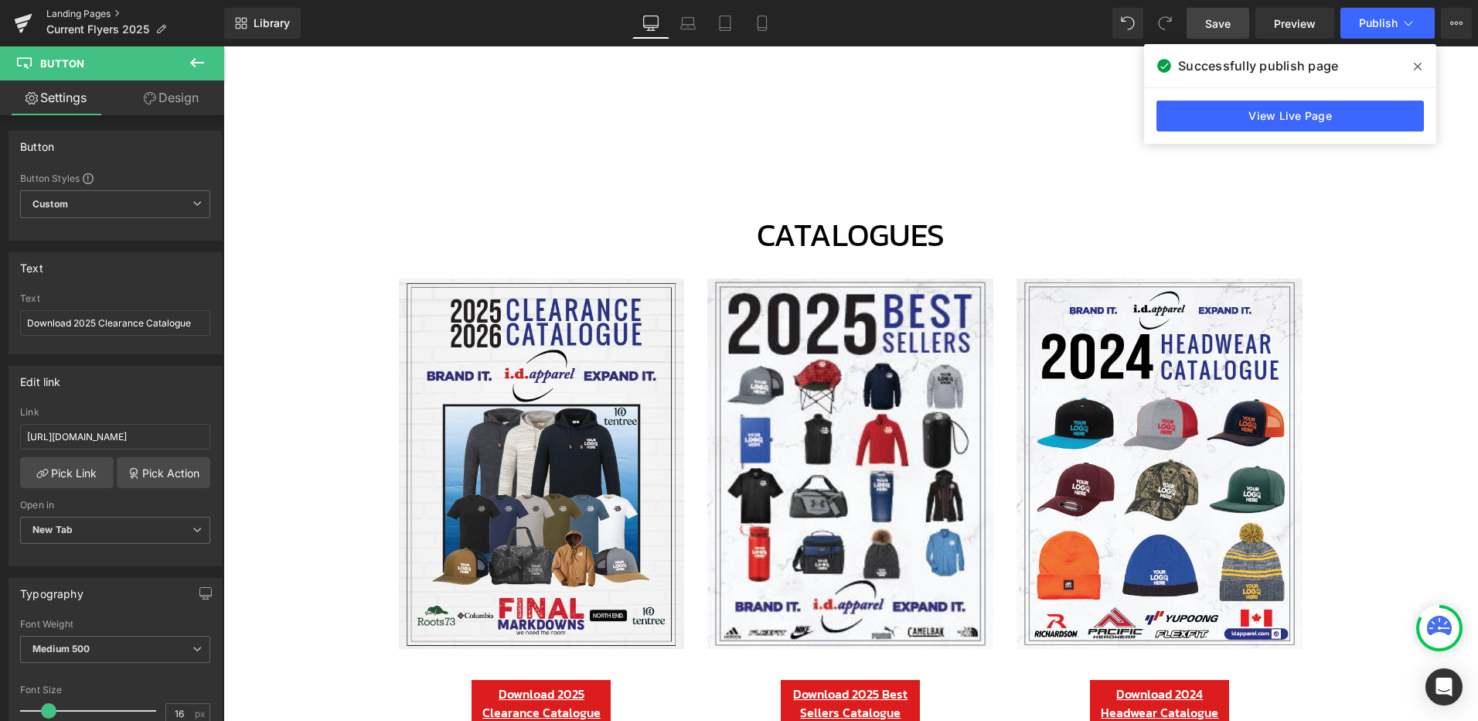
click at [95, 9] on link "Landing Pages" at bounding box center [135, 14] width 178 height 12
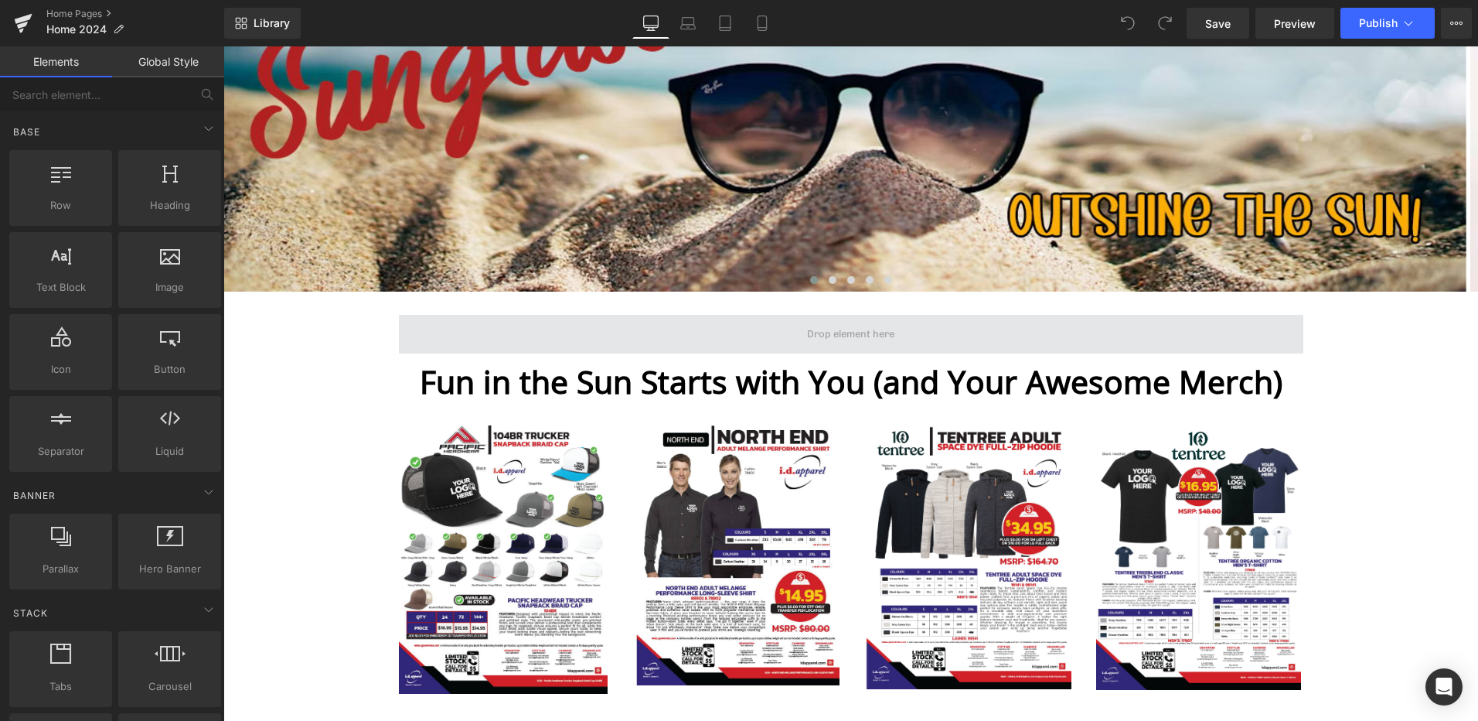
scroll to position [464, 0]
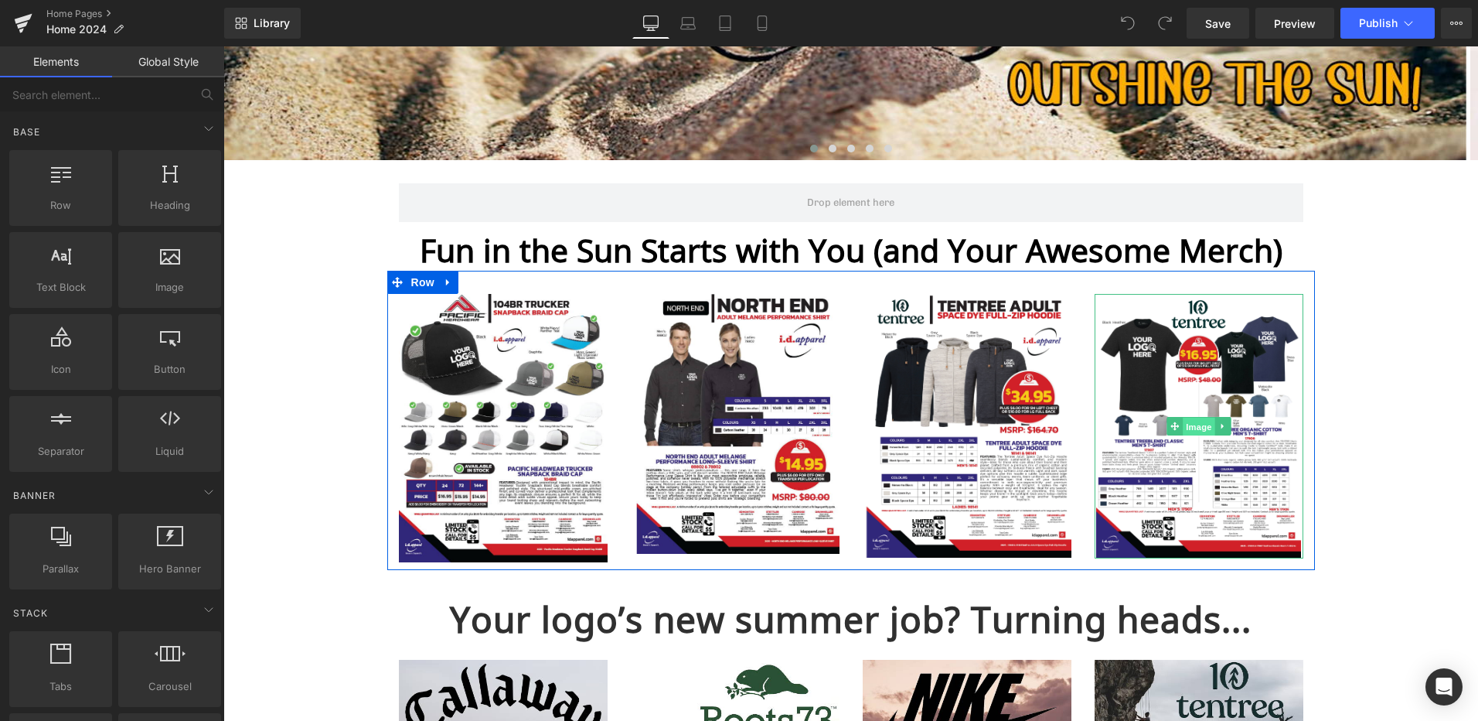
click at [1190, 421] on span "Image" at bounding box center [1199, 426] width 32 height 19
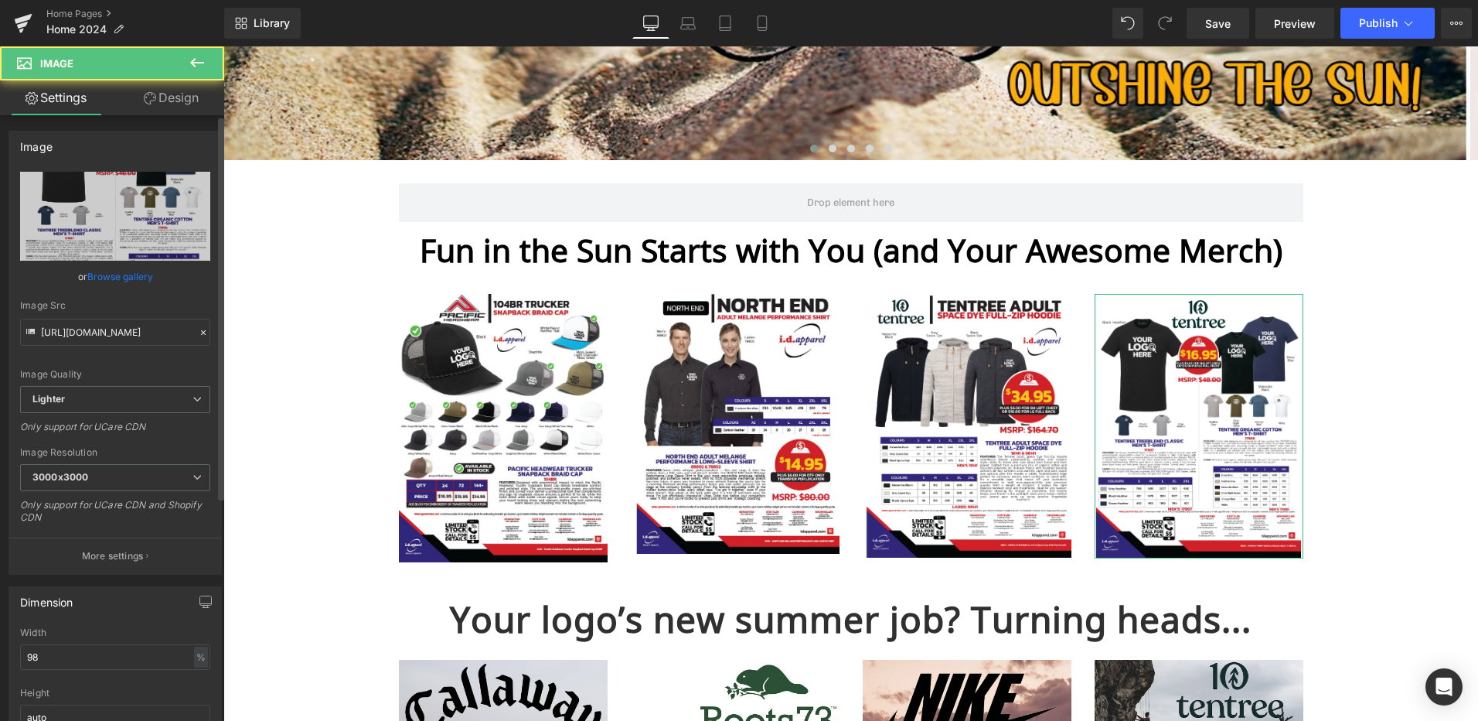
click at [143, 271] on link "Browse gallery" at bounding box center [120, 276] width 66 height 27
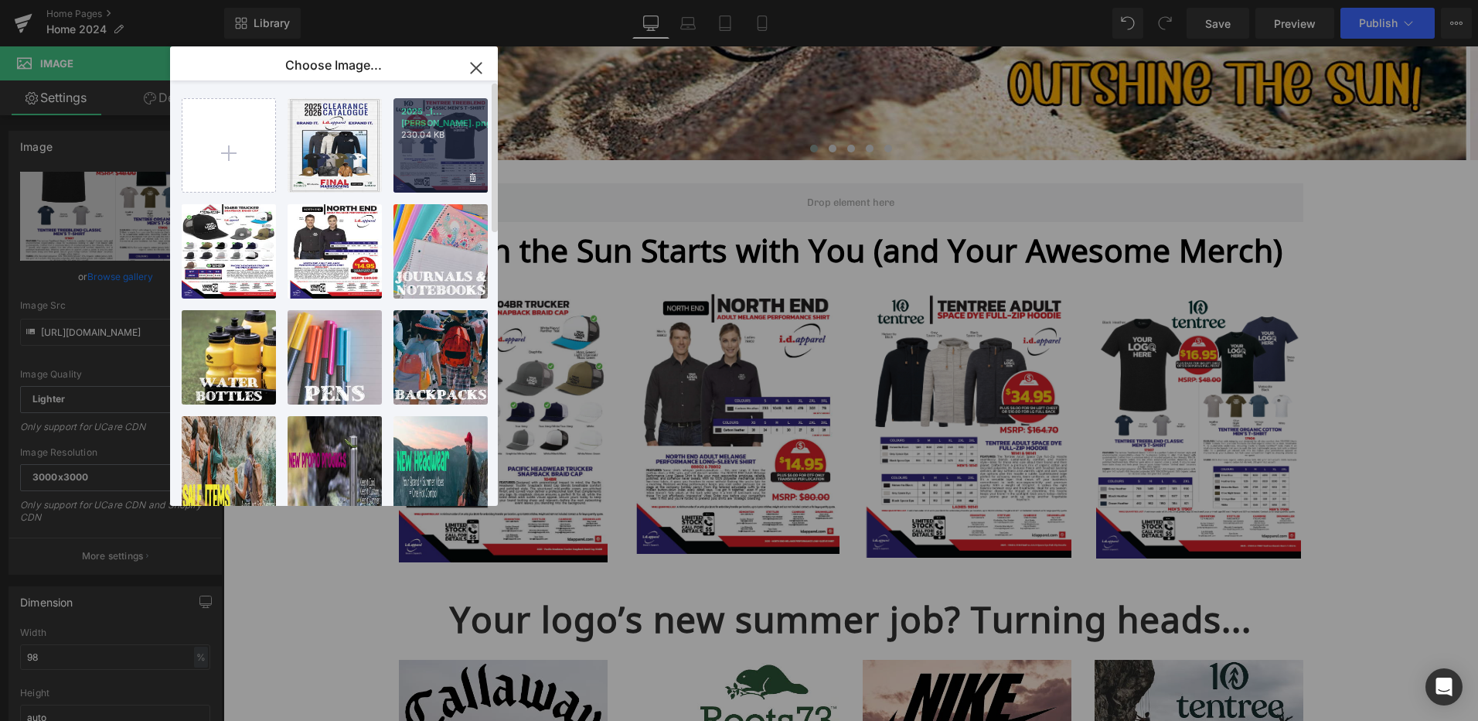
drag, startPoint x: 453, startPoint y: 130, endPoint x: 20, endPoint y: 152, distance: 433.5
click at [453, 130] on div "2025 _1...hirt.png 230.04 KB" at bounding box center [441, 145] width 94 height 94
type input "[URL][DOMAIN_NAME]"
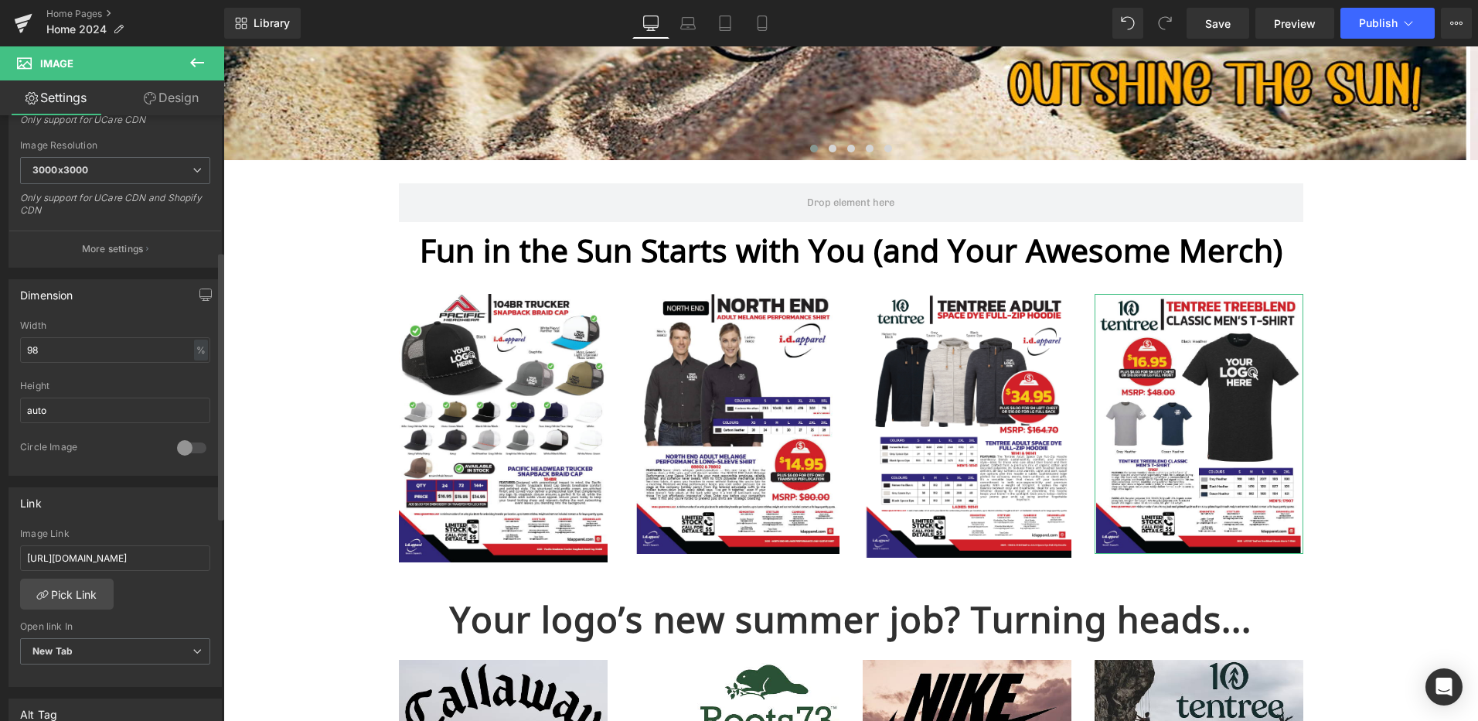
scroll to position [309, 0]
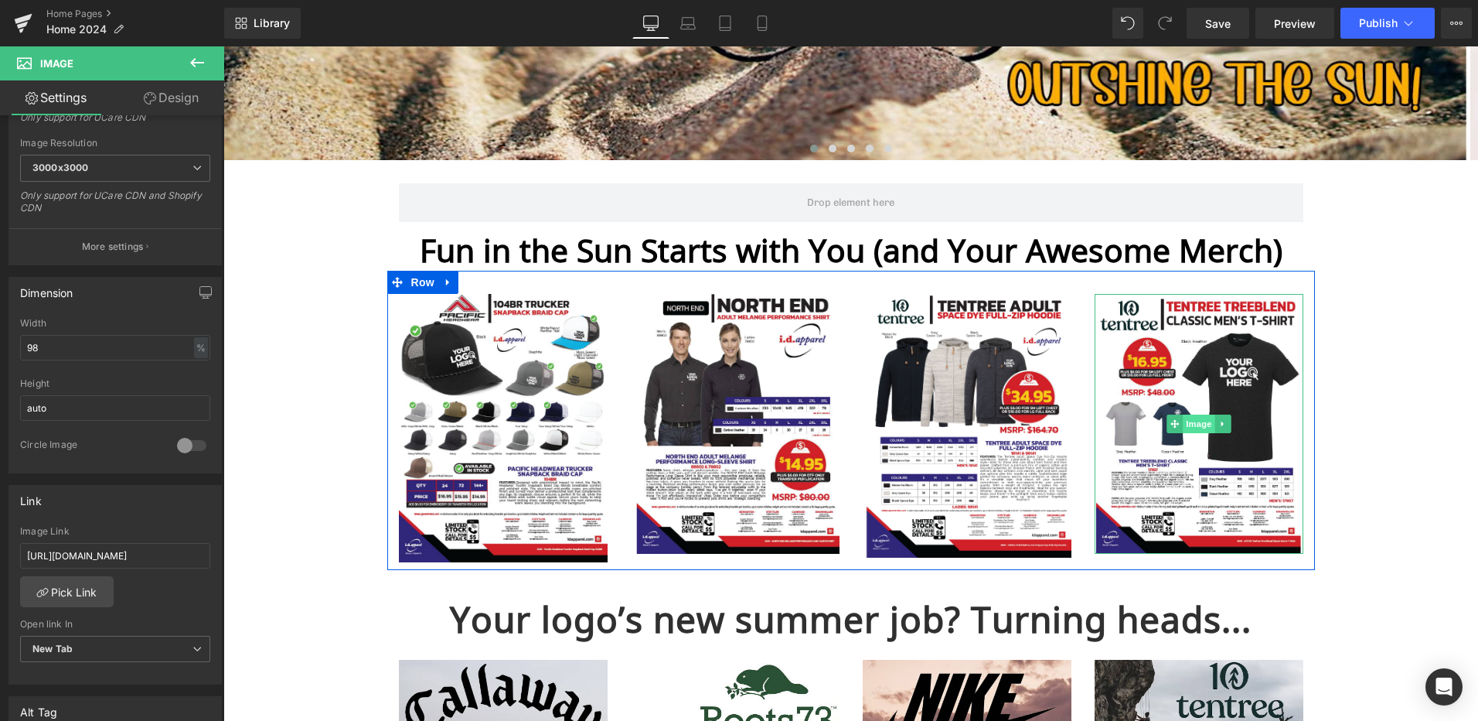
drag, startPoint x: 1194, startPoint y: 421, endPoint x: 1177, endPoint y: 422, distance: 17.1
click at [1194, 421] on span "Image" at bounding box center [1199, 423] width 32 height 19
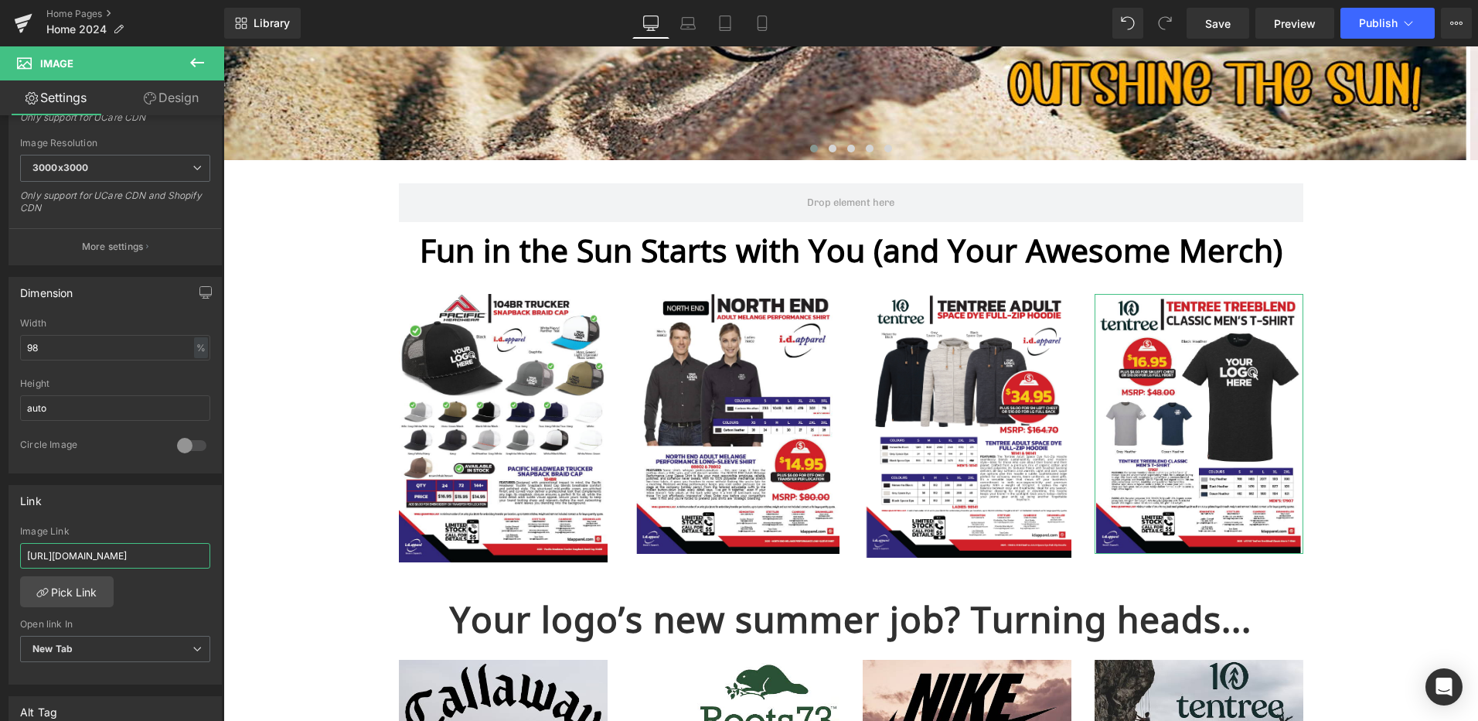
drag, startPoint x: 153, startPoint y: 554, endPoint x: -76, endPoint y: 555, distance: 228.8
click at [0, 555] on html "Image You are previewing how the will restyle your page. You can not edit Eleme…" at bounding box center [739, 360] width 1478 height 721
paste input "itXvf84"
type input "[URL][DOMAIN_NAME]"
click at [1201, 20] on link "Save" at bounding box center [1218, 23] width 63 height 31
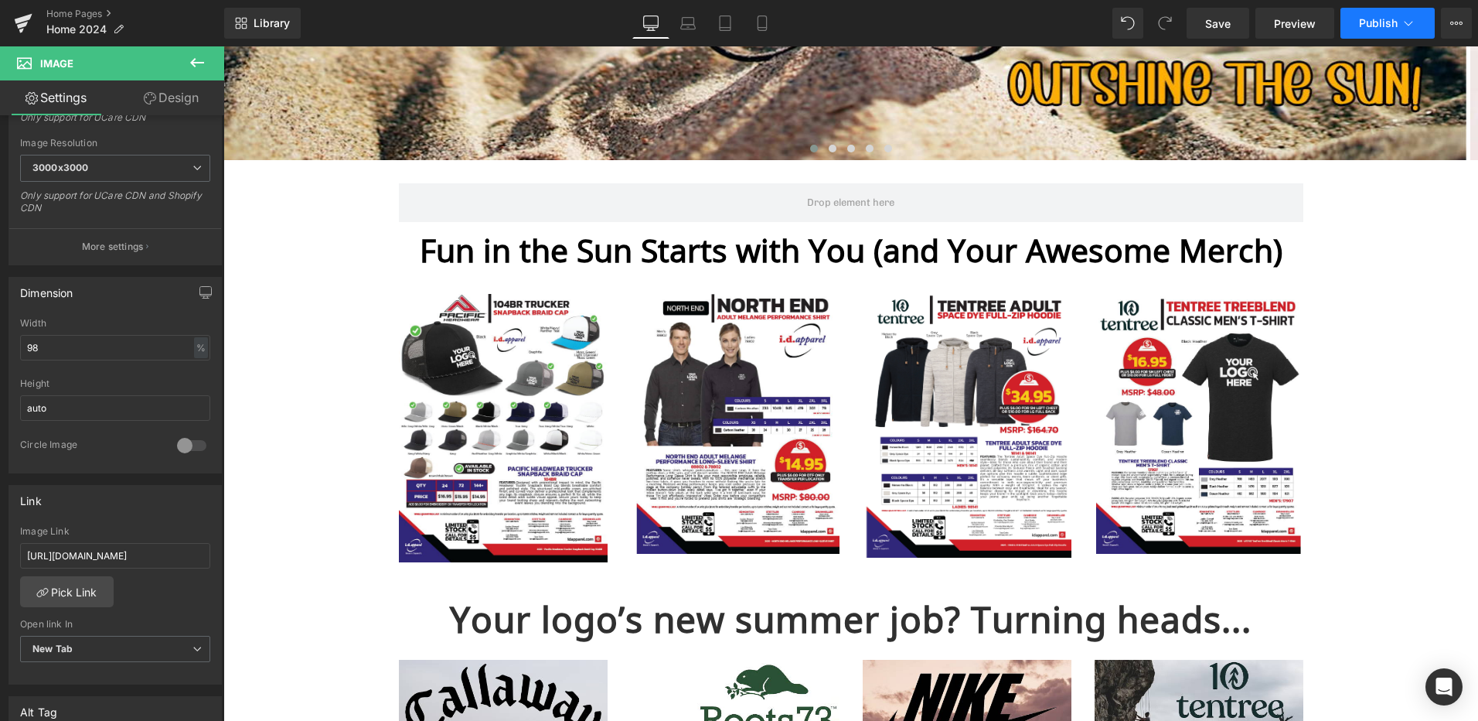
click at [1375, 22] on span "Publish" at bounding box center [1378, 23] width 39 height 12
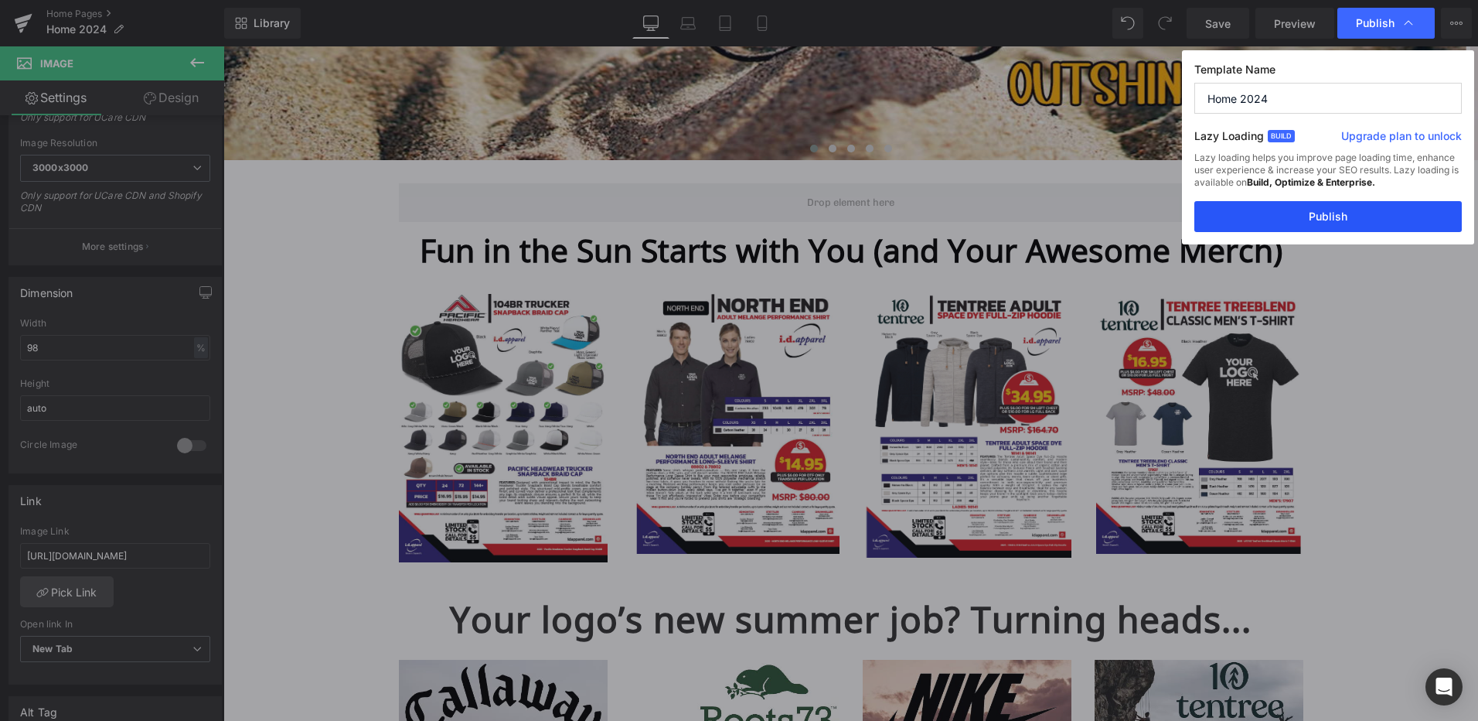
click at [1323, 216] on button "Publish" at bounding box center [1328, 216] width 268 height 31
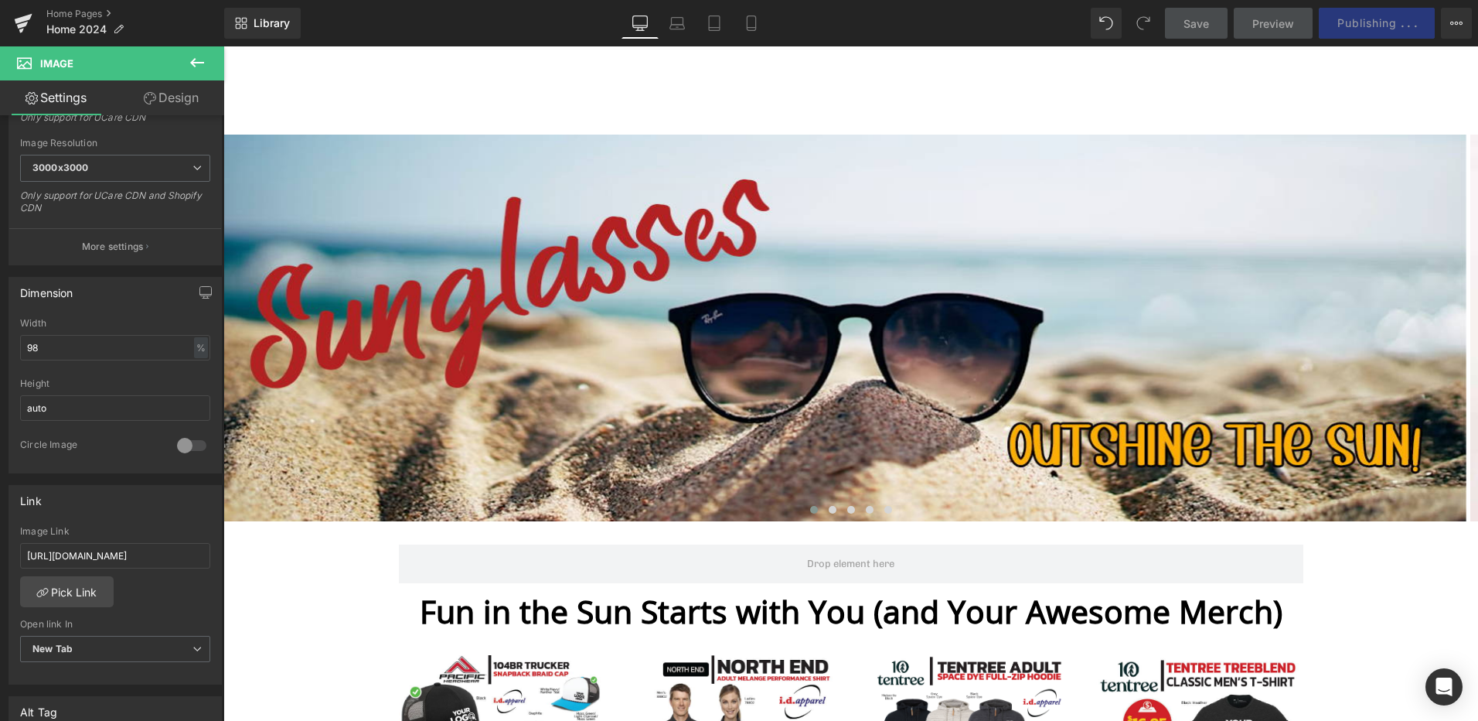
scroll to position [0, 0]
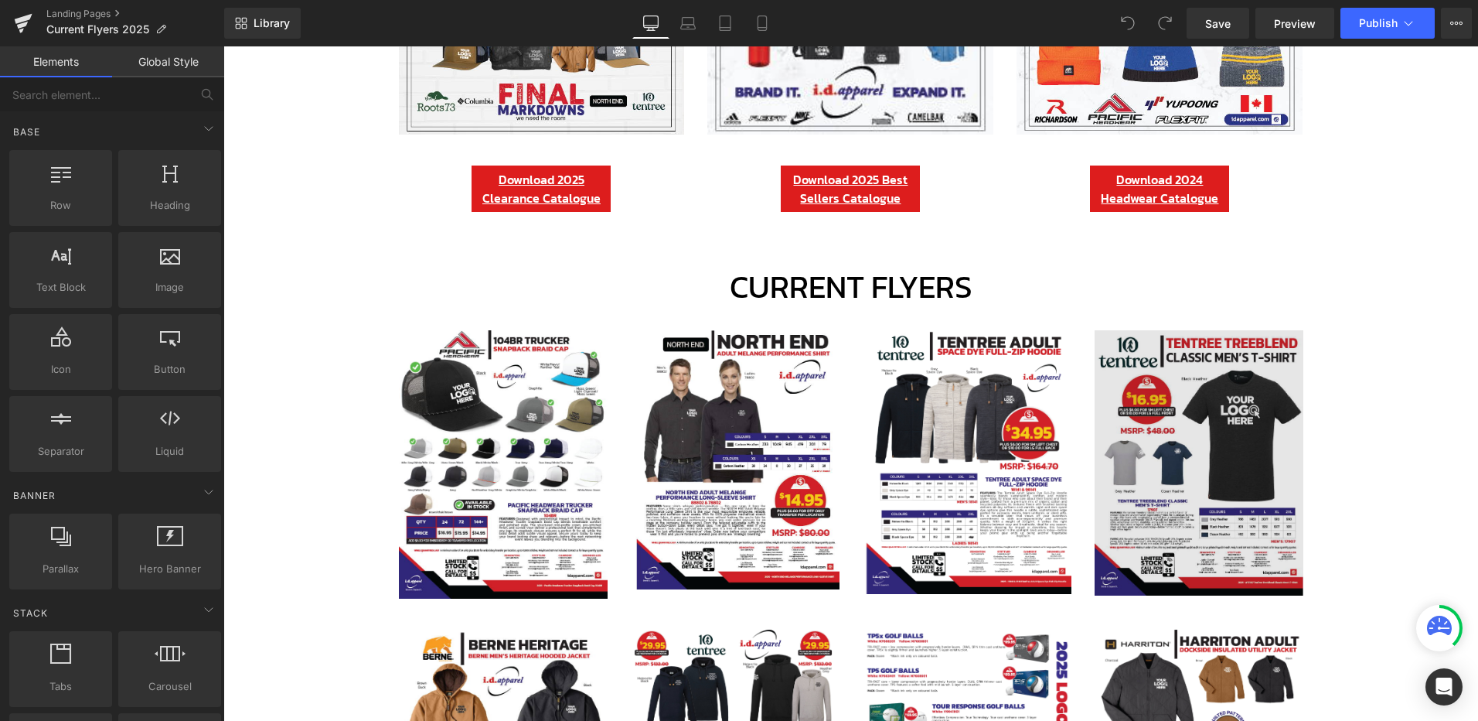
scroll to position [516, 0]
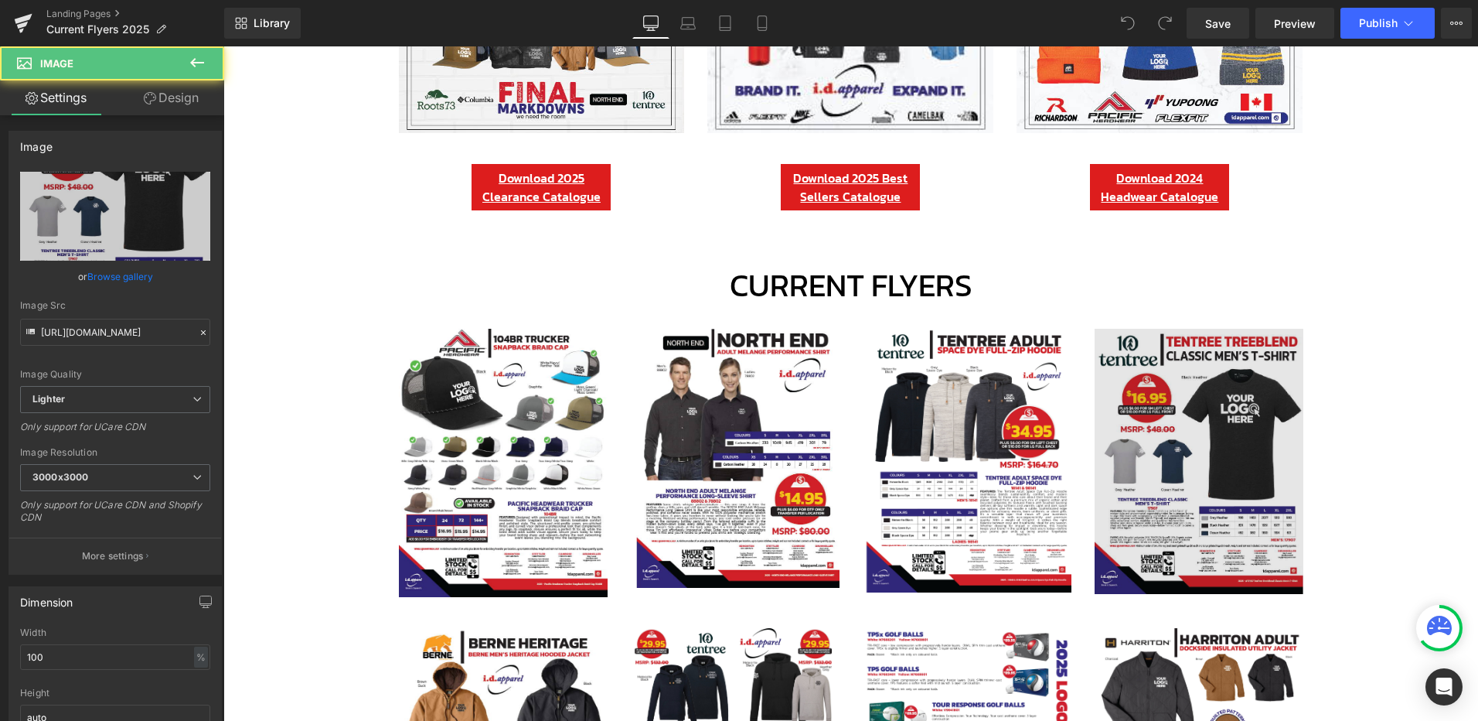
click at [1193, 455] on div "Image" at bounding box center [1199, 461] width 209 height 265
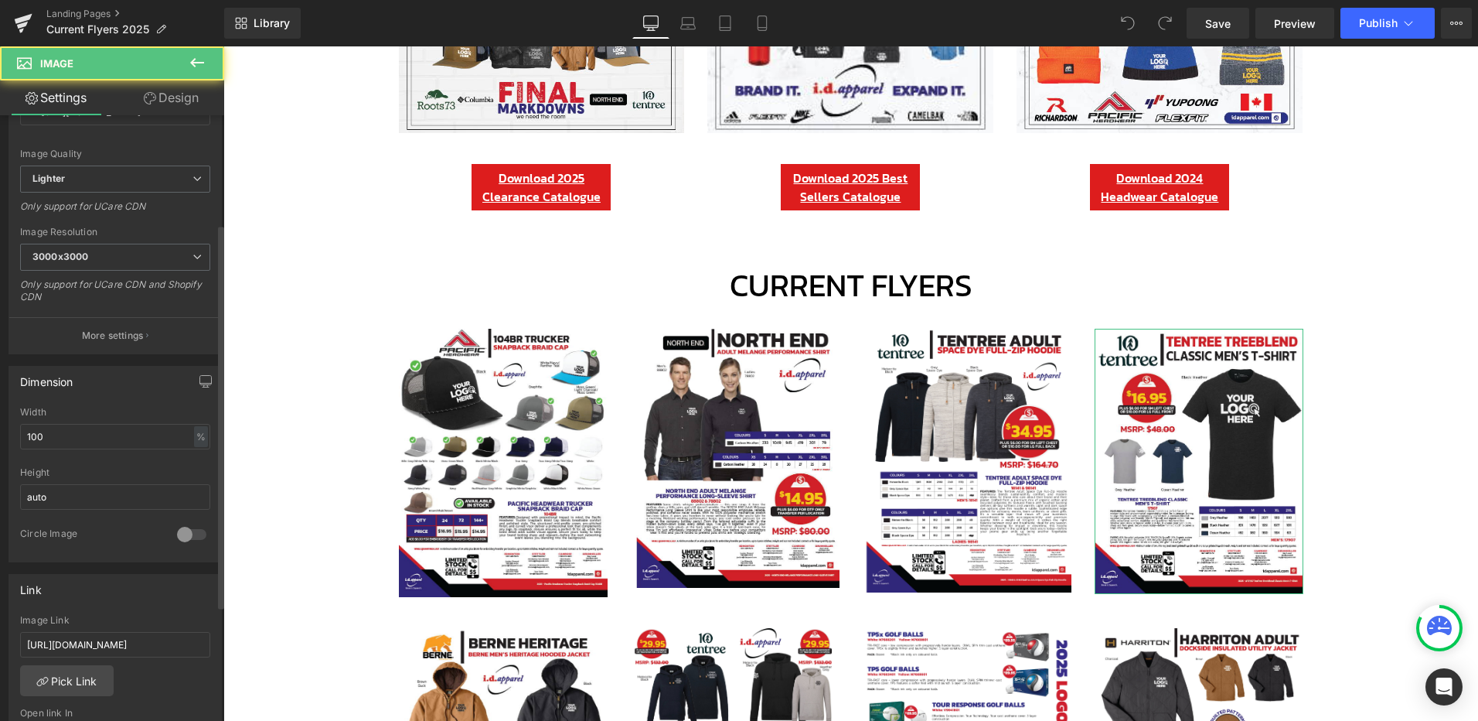
scroll to position [257, 0]
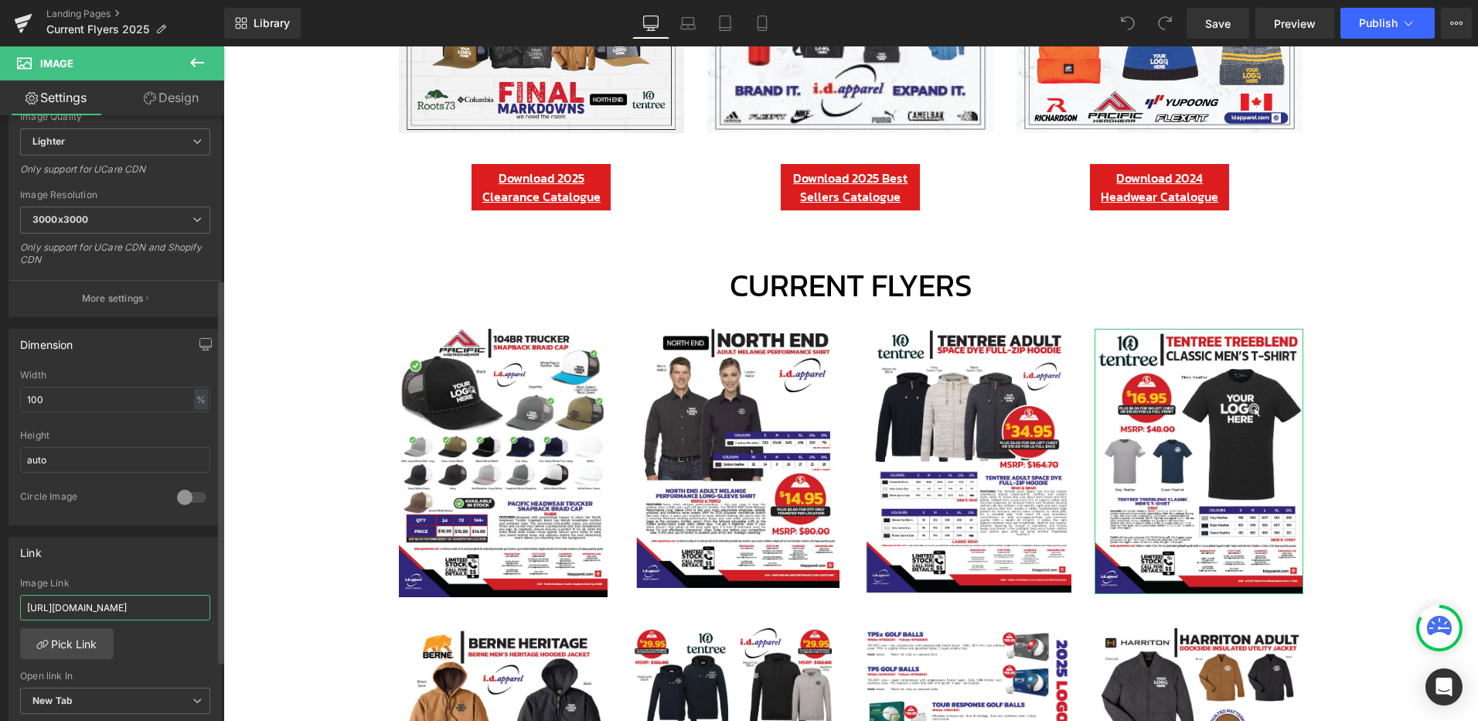
click at [155, 605] on input "[URL][DOMAIN_NAME]" at bounding box center [115, 608] width 190 height 26
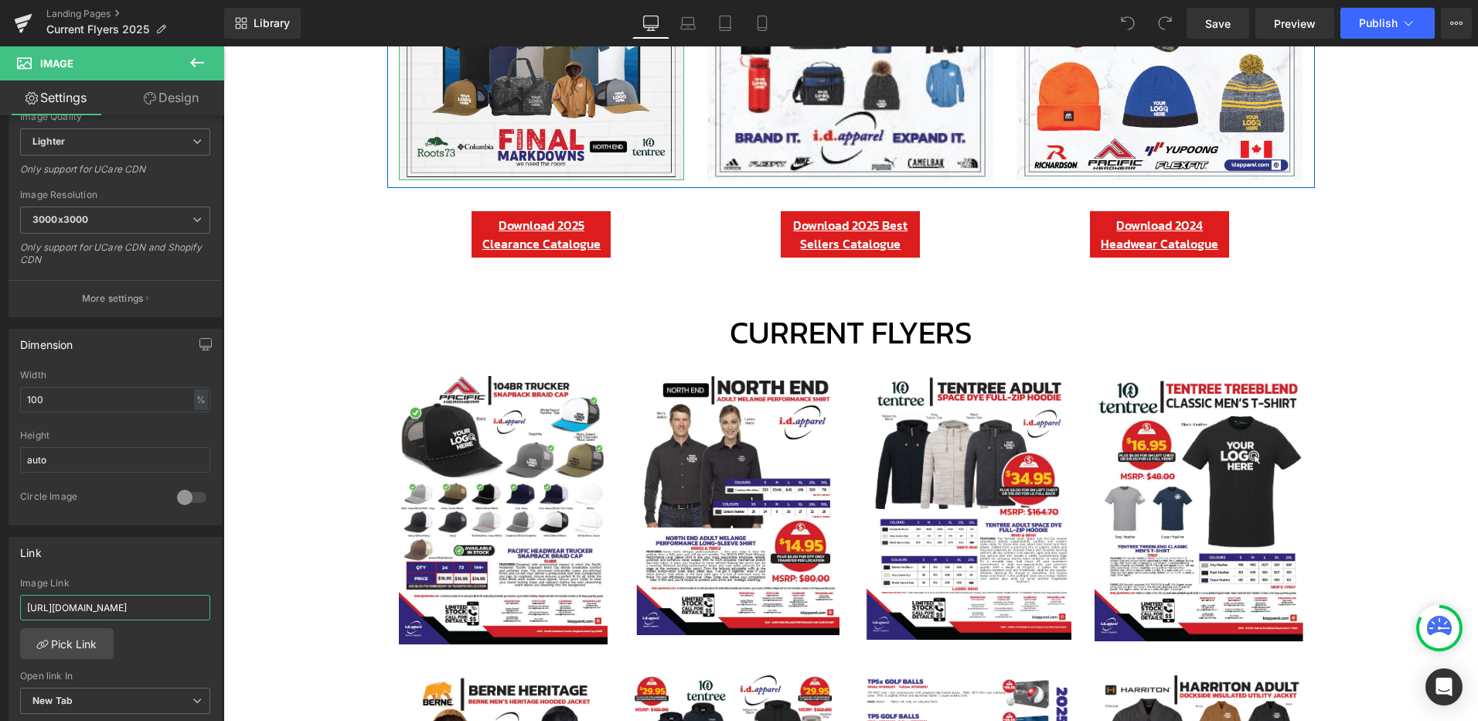
scroll to position [412, 0]
